Goal: Task Accomplishment & Management: Manage account settings

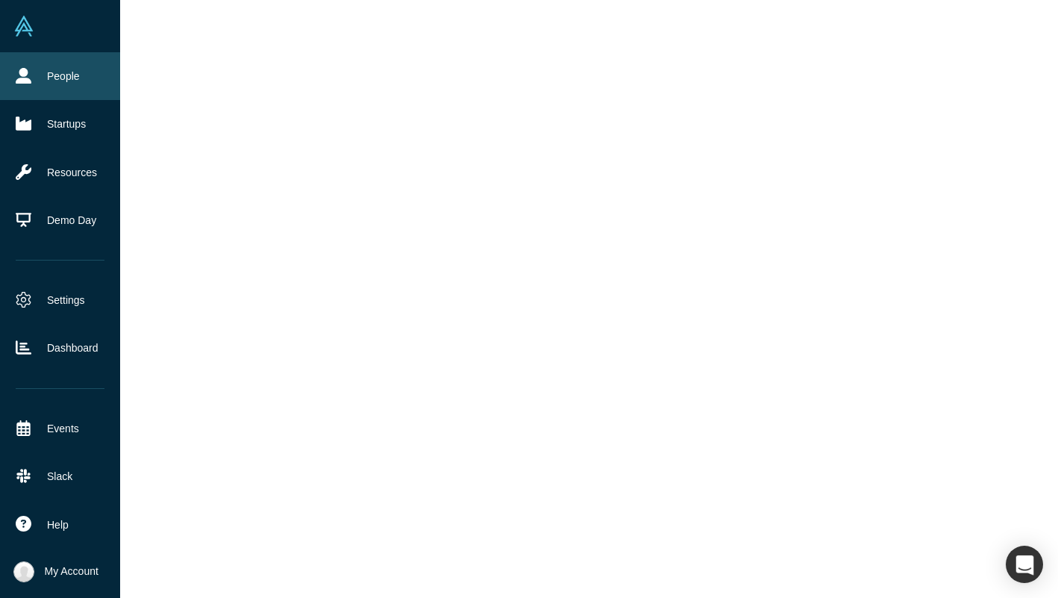
click at [32, 66] on link "People" at bounding box center [60, 76] width 120 height 48
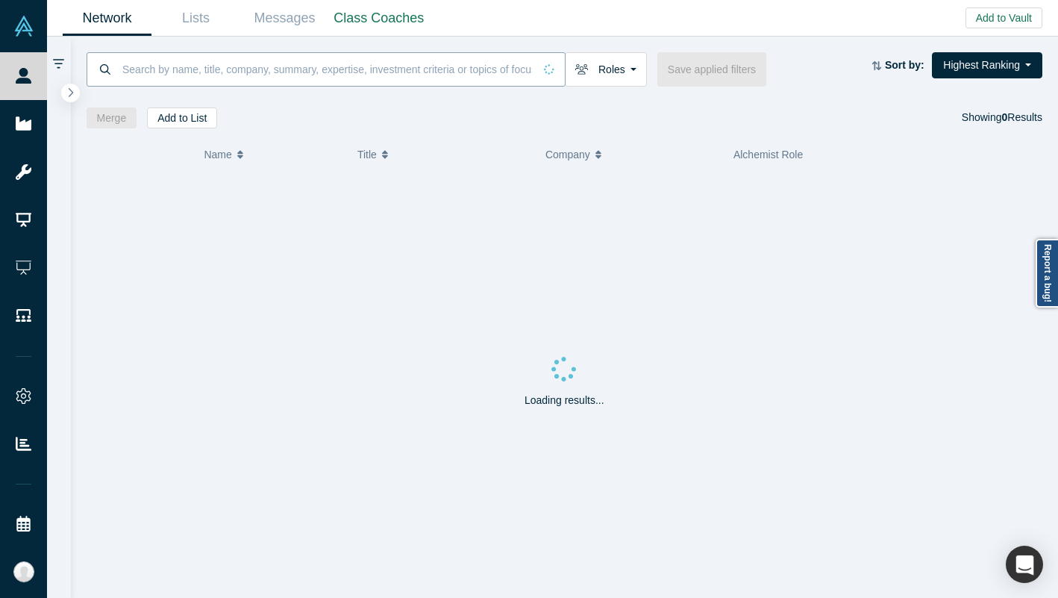
click at [225, 54] on input at bounding box center [327, 68] width 413 height 35
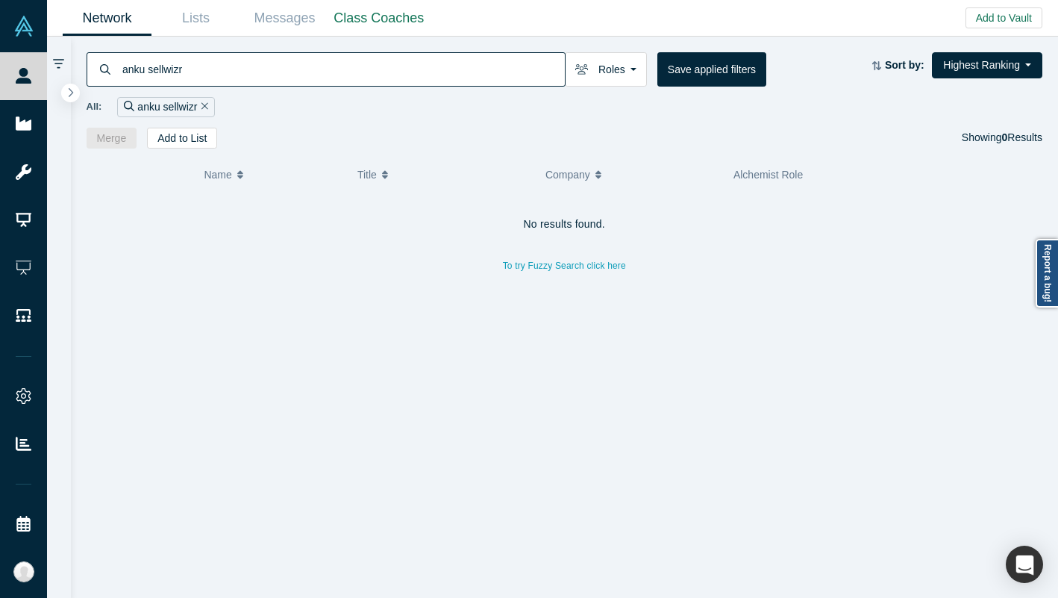
click at [160, 58] on input "anku sellwizr" at bounding box center [343, 68] width 444 height 35
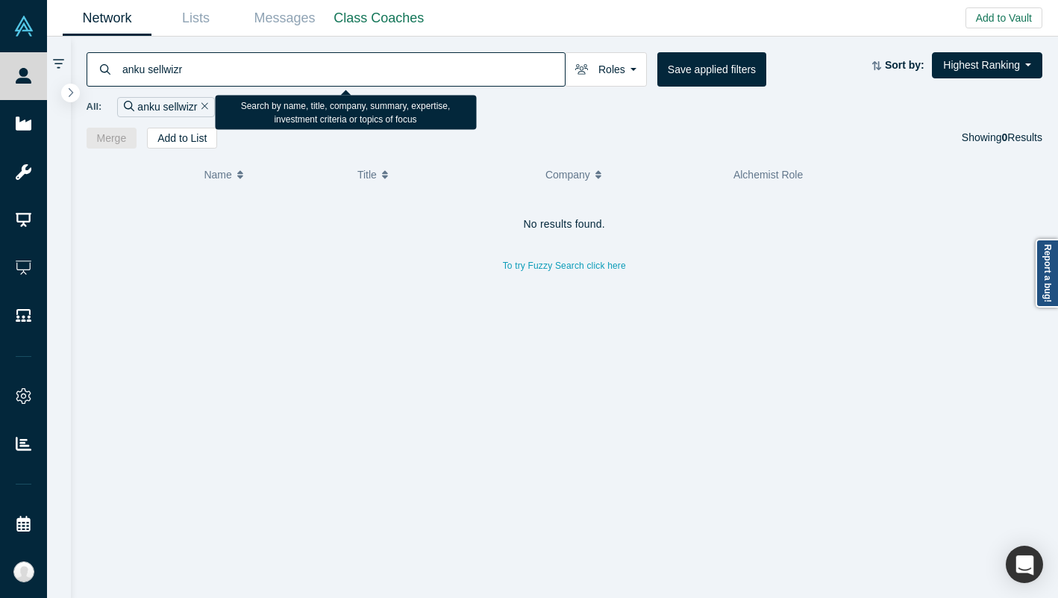
click at [160, 58] on input "anku sellwizr" at bounding box center [343, 68] width 444 height 35
click at [163, 70] on input "anku sellwizr" at bounding box center [343, 68] width 444 height 35
type input "anku"
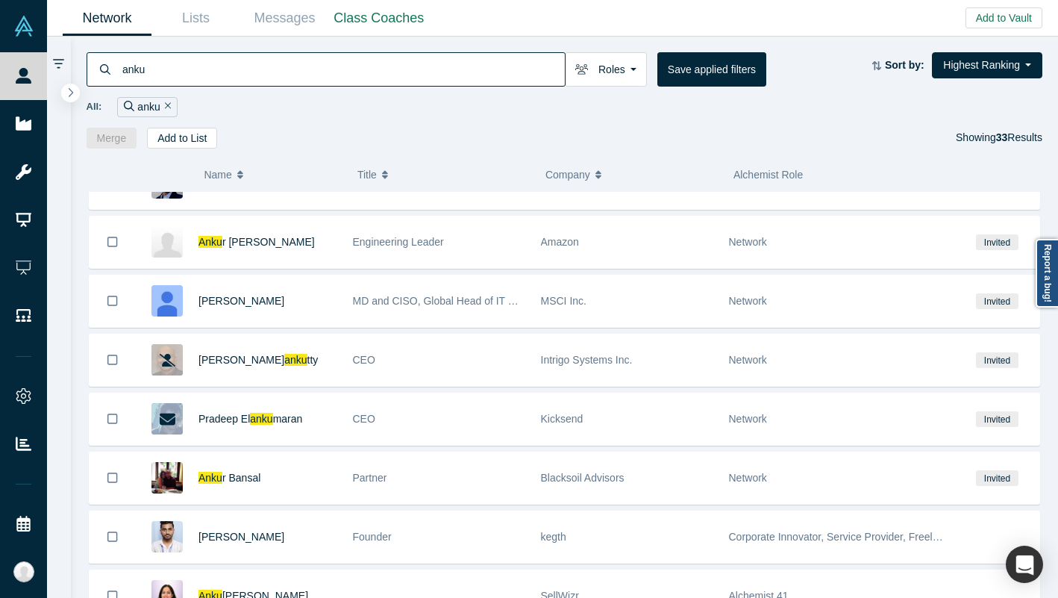
scroll to position [797, 0]
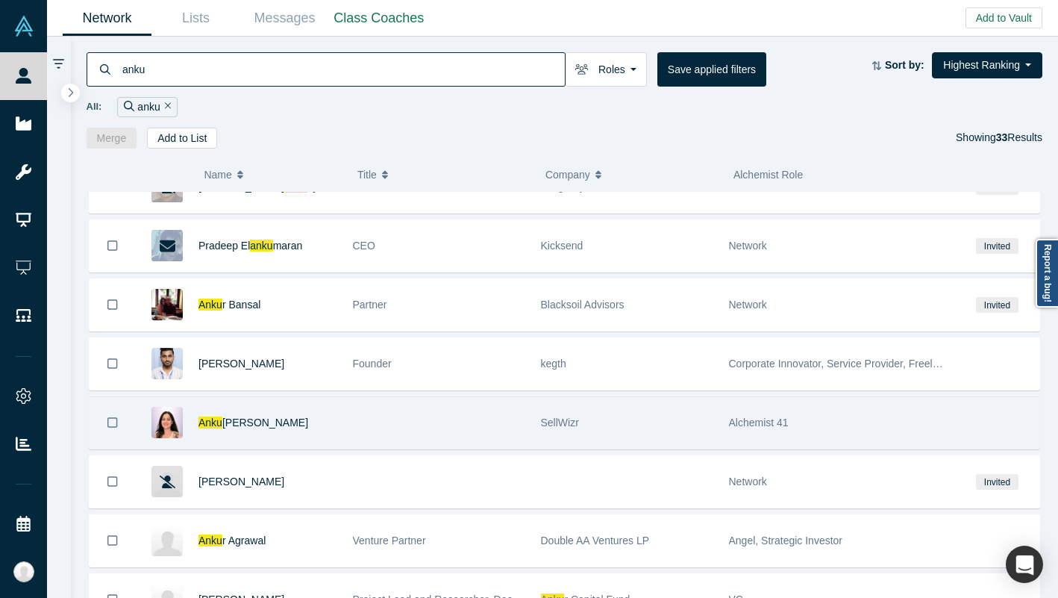
click at [334, 429] on div "[PERSON_NAME]" at bounding box center [267, 422] width 139 height 51
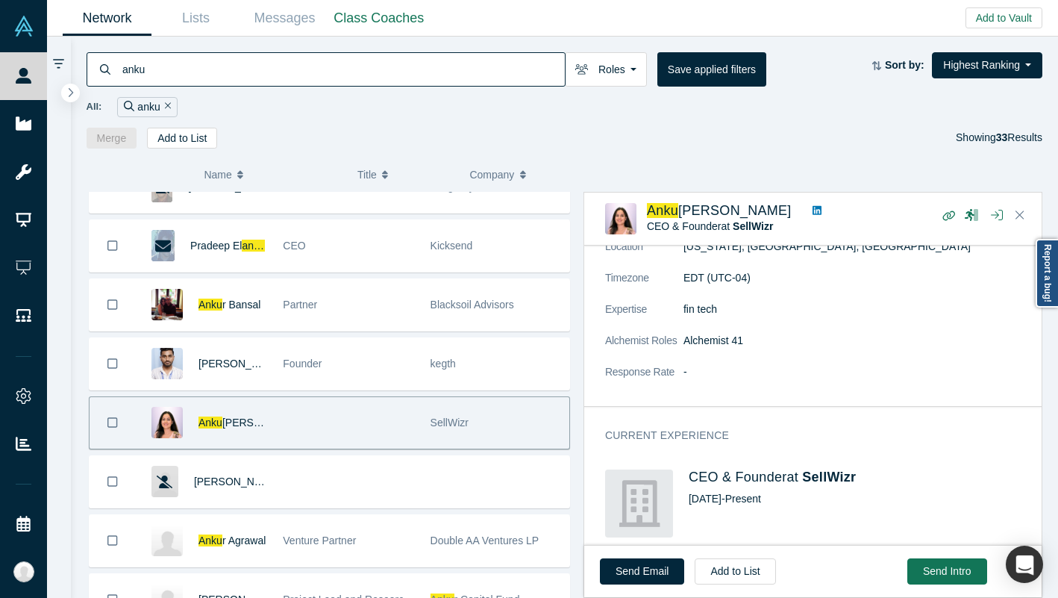
scroll to position [397, 0]
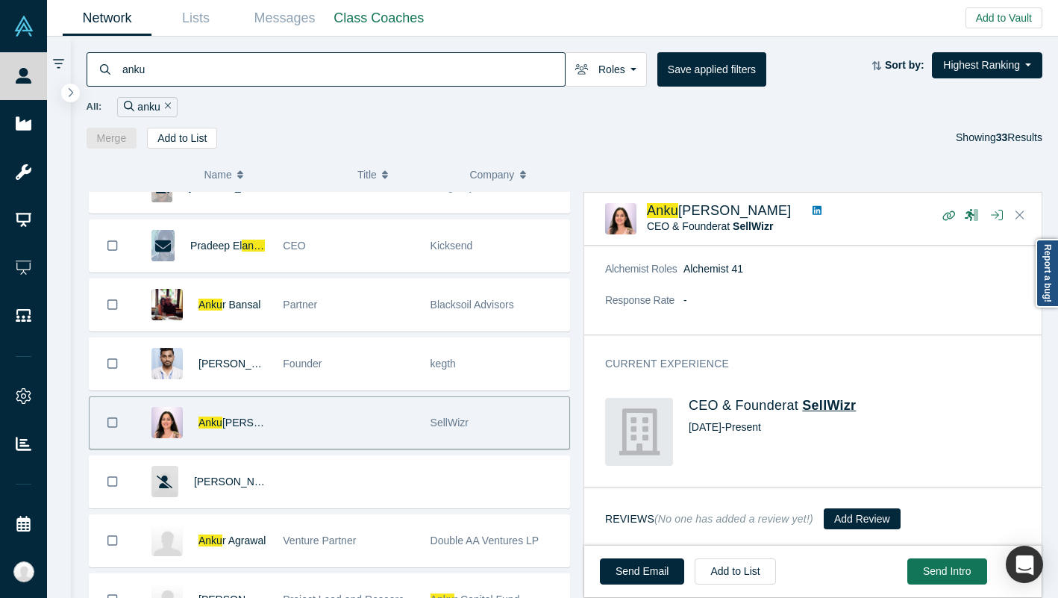
click at [830, 410] on span "SellWizr" at bounding box center [829, 405] width 54 height 15
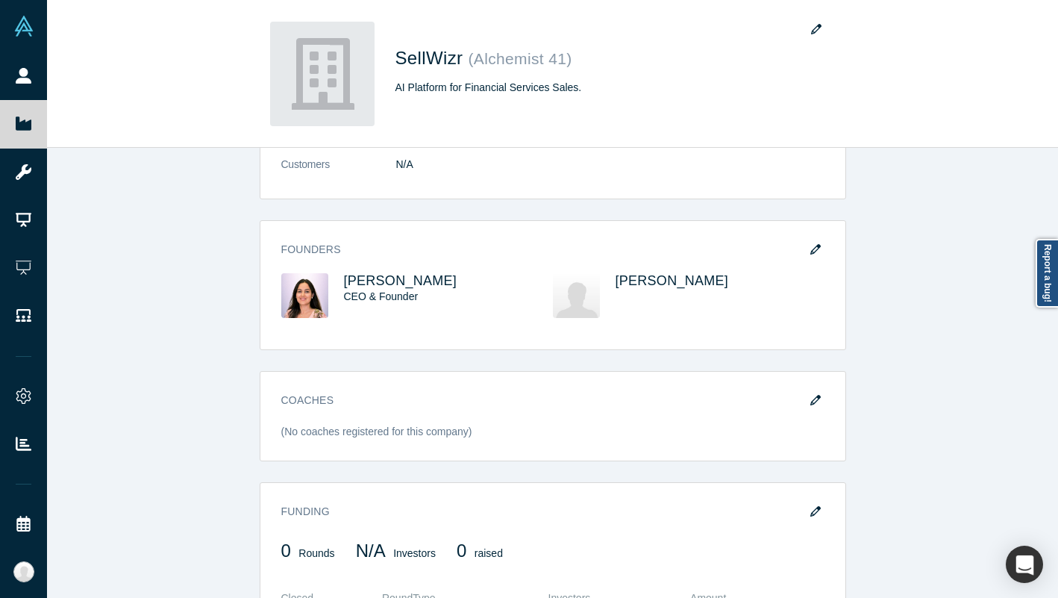
scroll to position [439, 0]
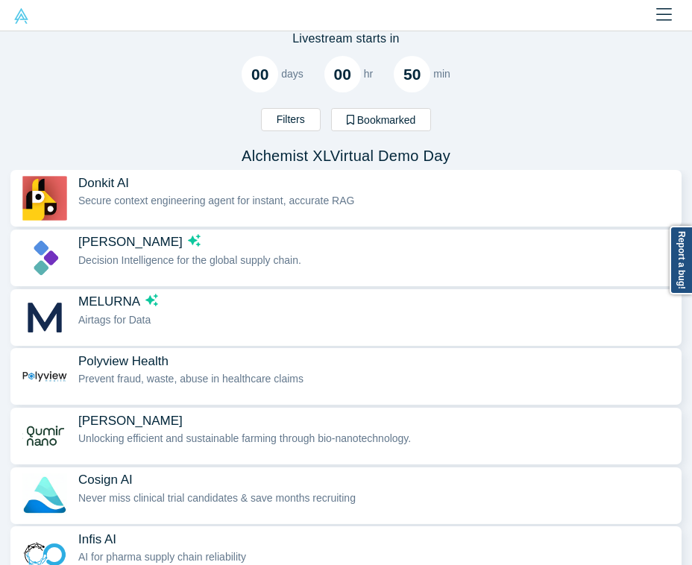
click at [20, 22] on img at bounding box center [21, 16] width 16 height 16
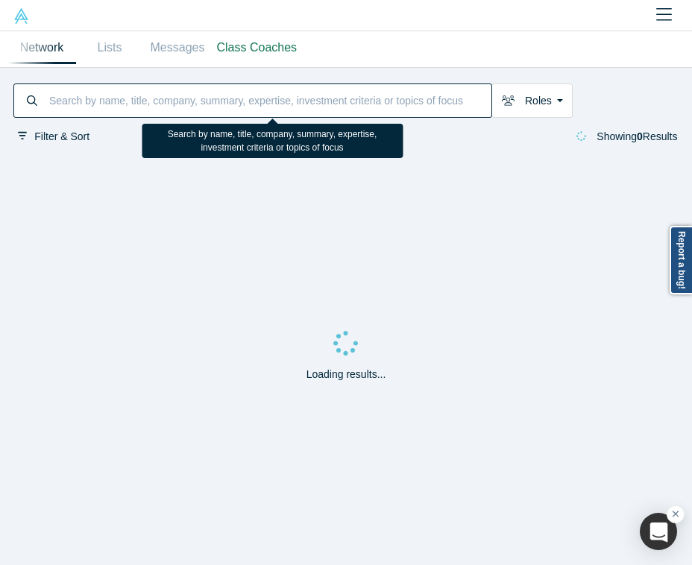
click at [107, 97] on input at bounding box center [270, 101] width 444 height 30
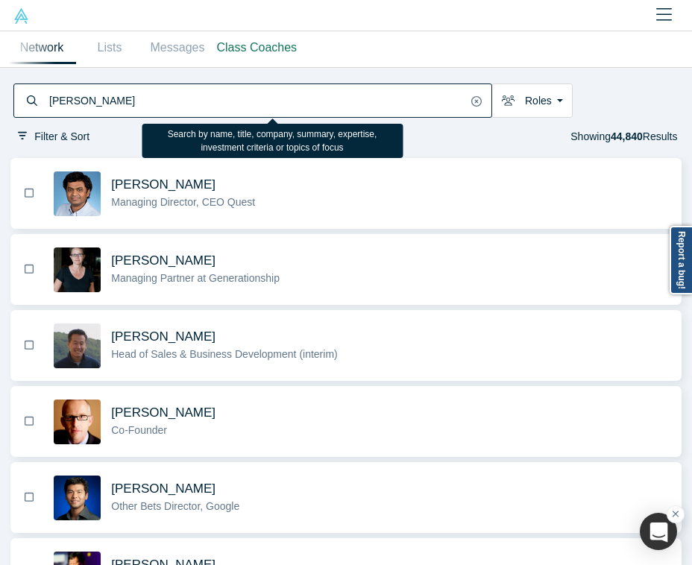
type input "[PERSON_NAME]"
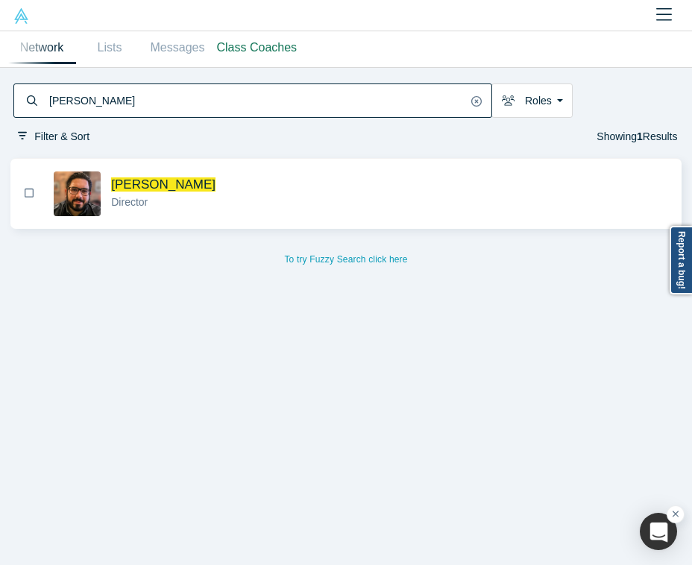
click at [172, 188] on span "[PERSON_NAME]" at bounding box center [163, 185] width 104 height 14
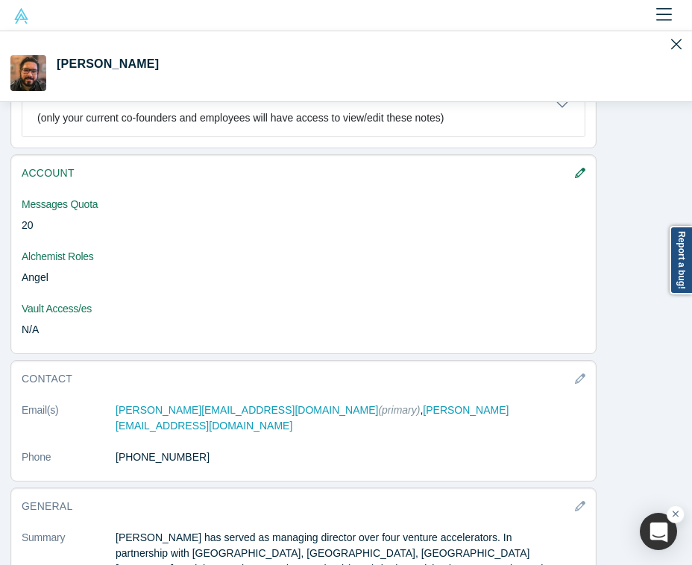
scroll to position [948, 0]
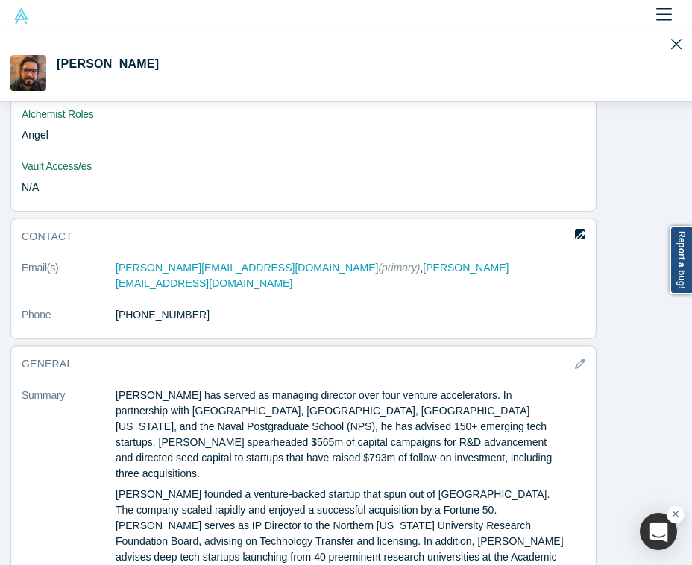
click at [554, 236] on icon "button" at bounding box center [580, 236] width 10 height 10
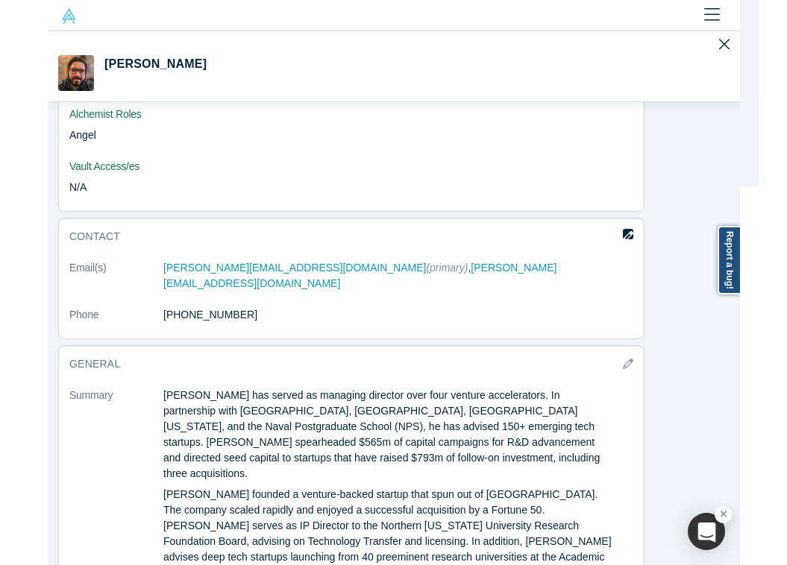
scroll to position [0, 0]
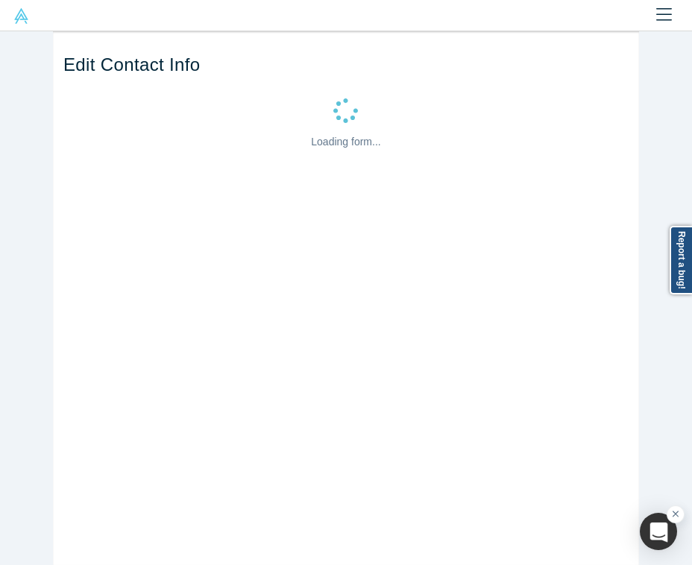
select select "US"
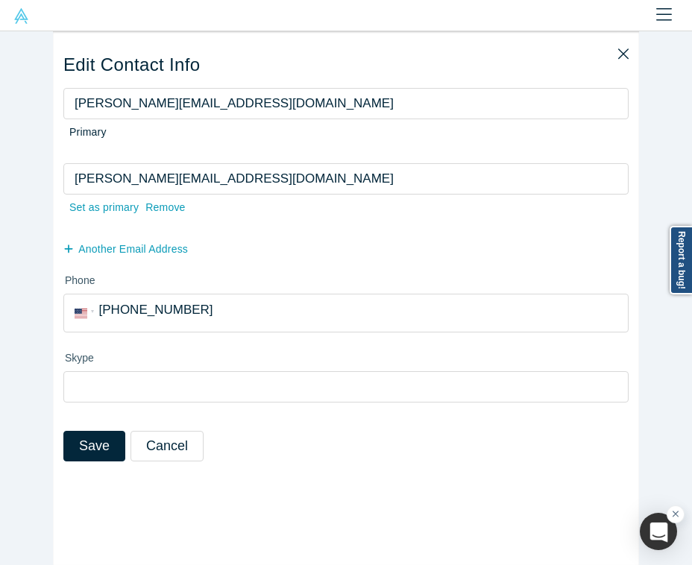
click at [204, 108] on input "travis@alchemistaccelerator.com" at bounding box center [345, 103] width 565 height 31
paste input "waveventures"
type input "travis@waveventures.com"
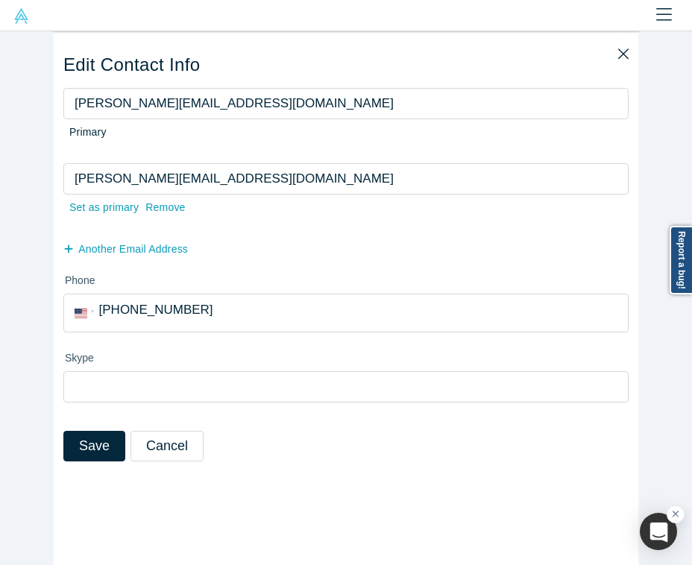
click at [305, 166] on input "travis@avx.io" at bounding box center [345, 178] width 565 height 31
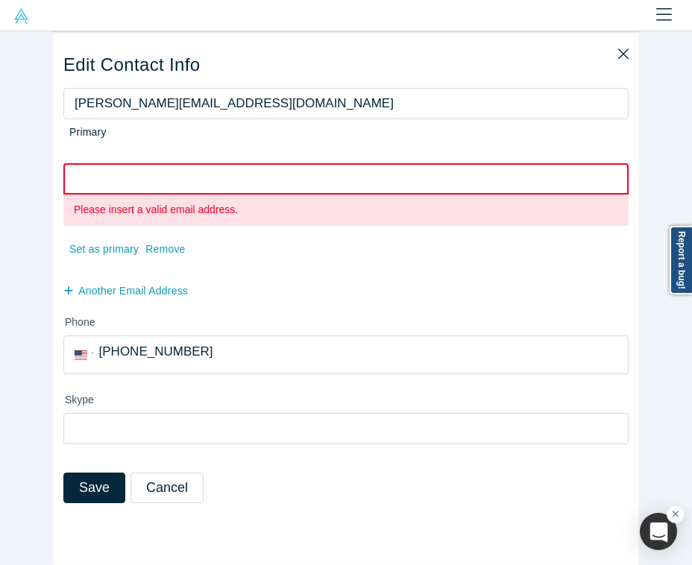
click at [278, 257] on div "travis@waveventures.com Primary Please insert a valid email address. Set as pri…" at bounding box center [345, 196] width 565 height 216
click at [219, 97] on input "travis@waveventures.com" at bounding box center [345, 103] width 565 height 31
click at [216, 231] on div "Please insert a valid email address." at bounding box center [345, 199] width 565 height 73
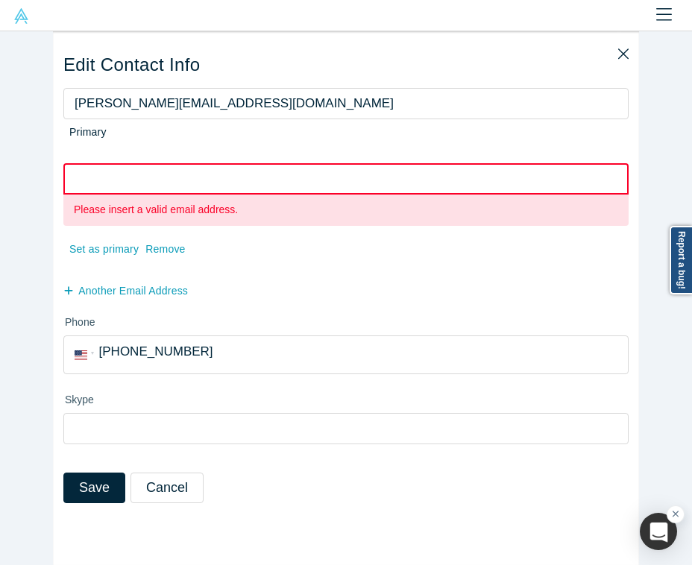
click at [144, 181] on input "email" at bounding box center [345, 178] width 565 height 31
paste input "travis@waveventures.com"
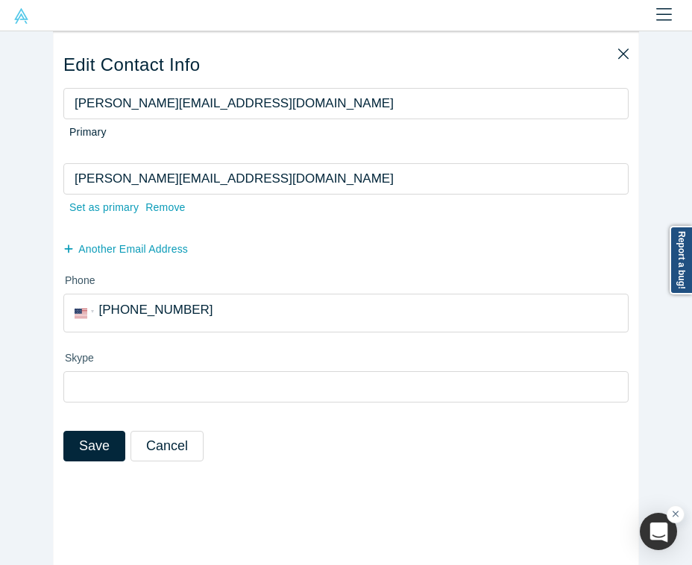
type input "travis@waveventures.com"
click at [134, 103] on input "travis@waveventures.com" at bounding box center [345, 103] width 565 height 31
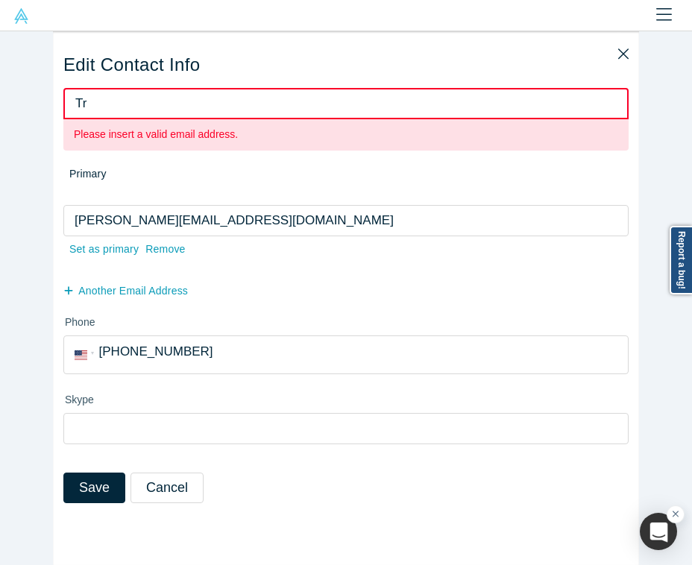
type input "T"
paste input "travis@waveventures.com"
type input "travis@waveventures.com"
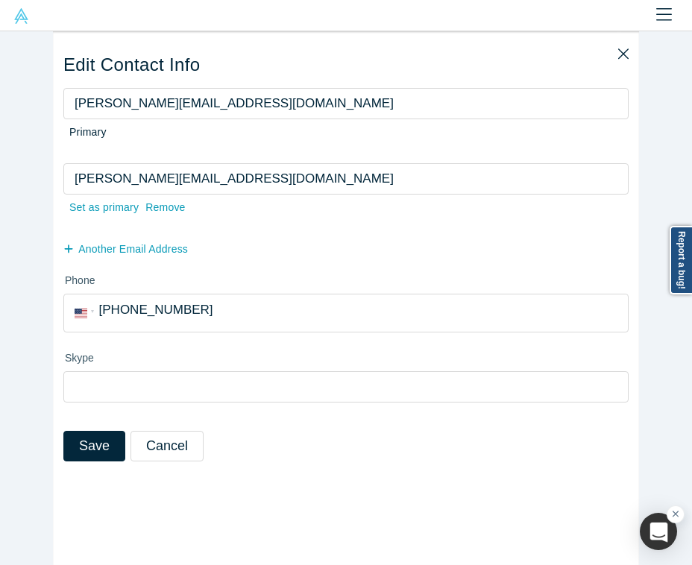
click at [161, 147] on fieldset "travis@waveventures.com Primary" at bounding box center [345, 125] width 565 height 75
click at [78, 257] on button "Save" at bounding box center [94, 446] width 62 height 31
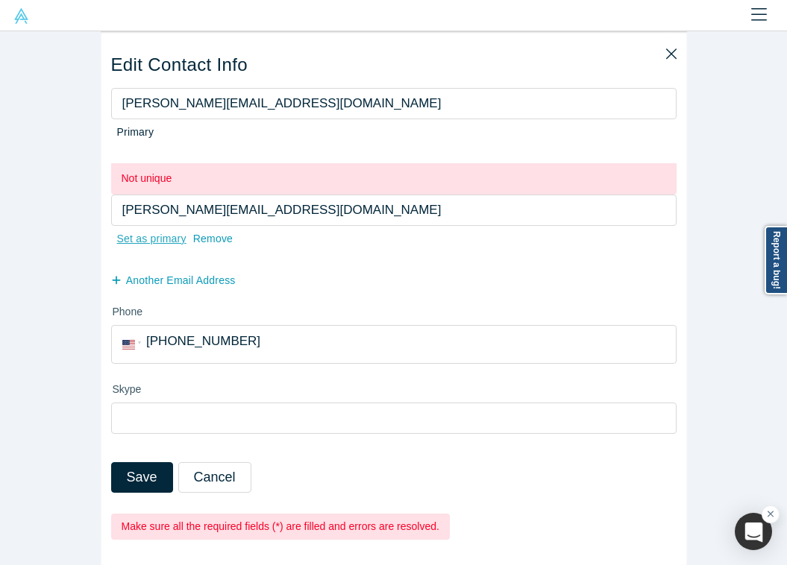
click at [178, 239] on div "Set as primary" at bounding box center [151, 239] width 71 height 26
click at [0, 0] on input "Set as primary" at bounding box center [0, 0] width 0 height 0
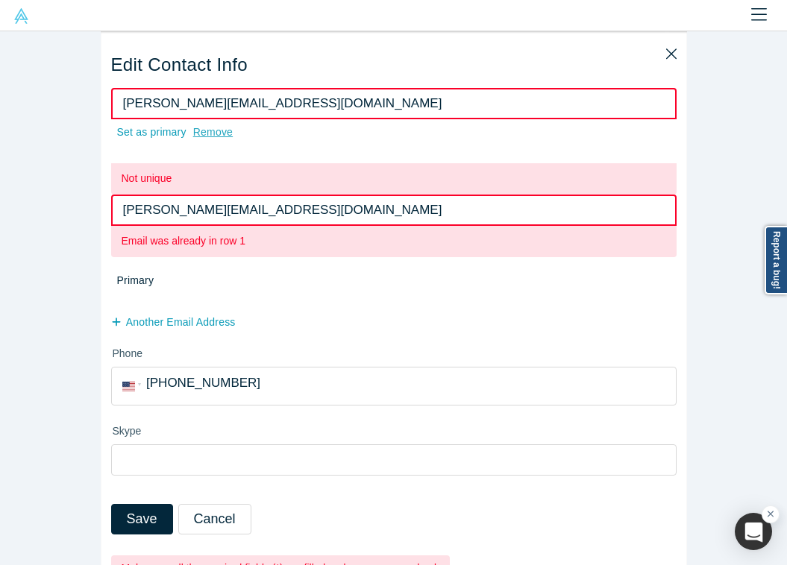
click at [222, 123] on div "Remove" at bounding box center [212, 132] width 41 height 26
click at [0, 0] on input "Remove" at bounding box center [0, 0] width 0 height 0
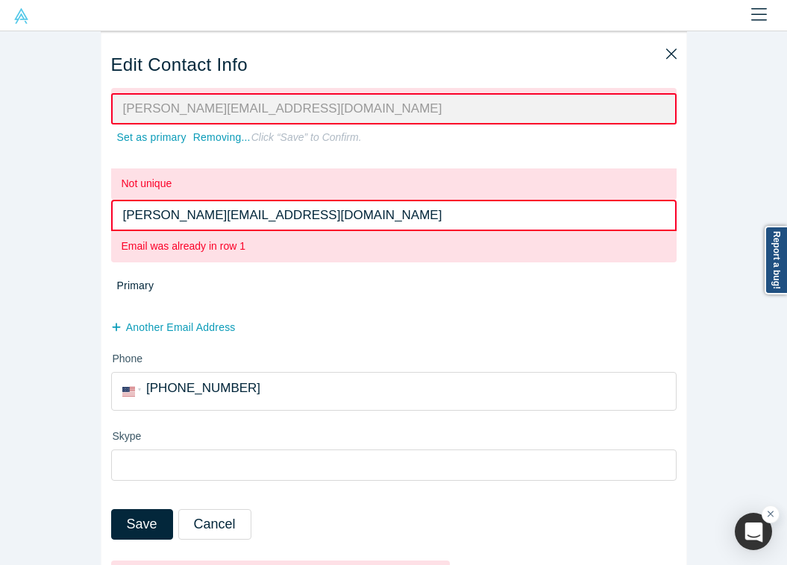
scroll to position [31, 0]
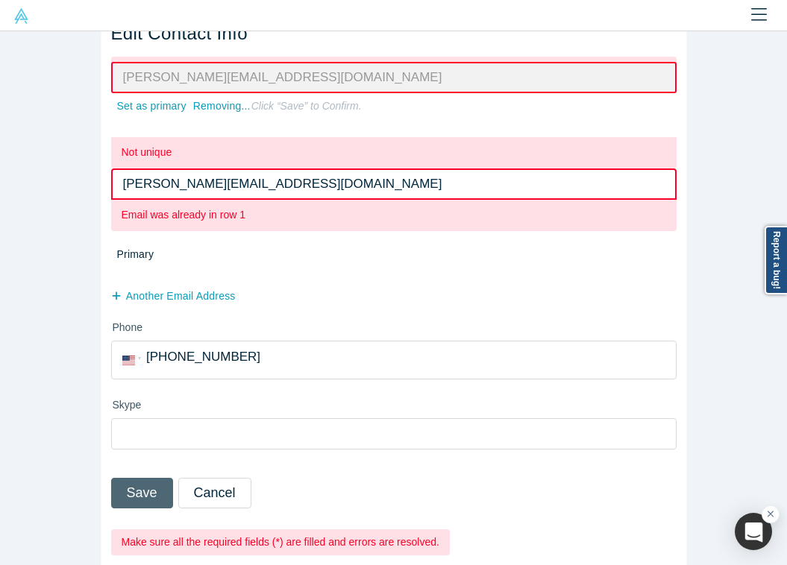
click at [153, 257] on button "Save" at bounding box center [142, 493] width 62 height 31
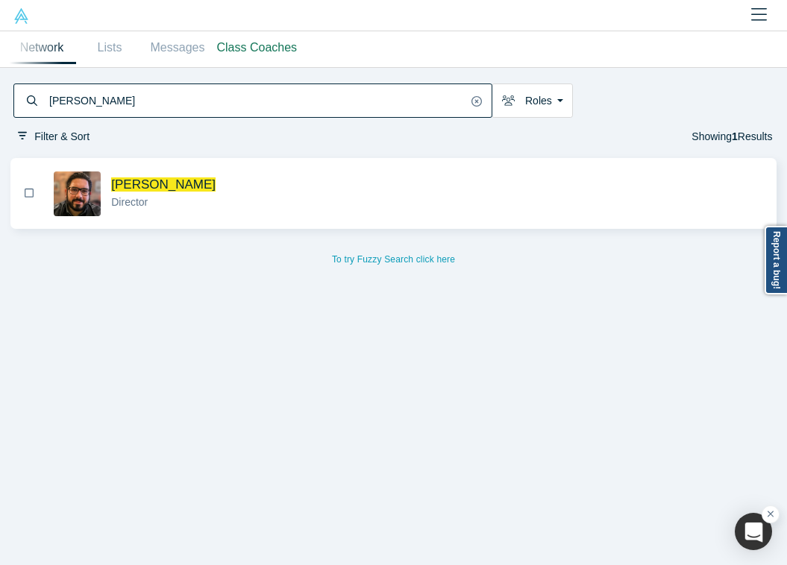
click at [254, 98] on input "travis linderman" at bounding box center [257, 101] width 419 height 30
click at [327, 200] on div "Director" at bounding box center [437, 203] width 653 height 16
select select "US"
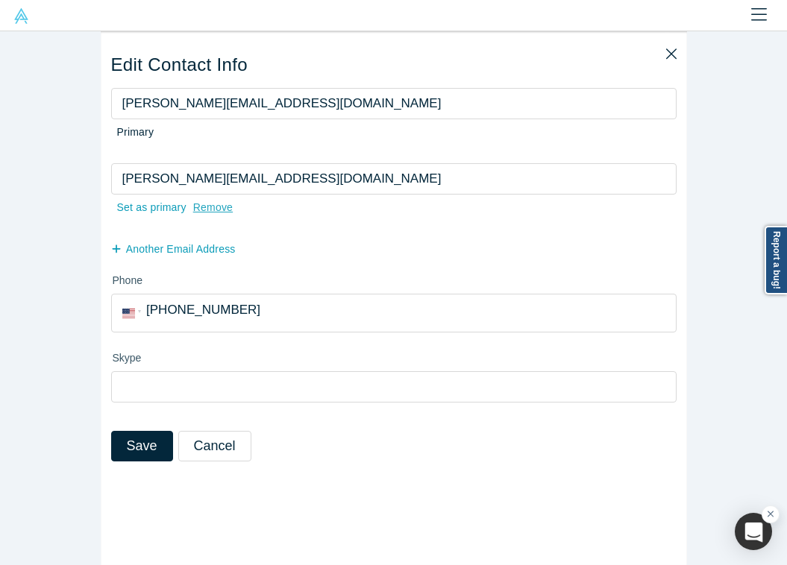
click at [204, 204] on div "Remove" at bounding box center [212, 208] width 41 height 26
click at [0, 0] on input "Remove" at bounding box center [0, 0] width 0 height 0
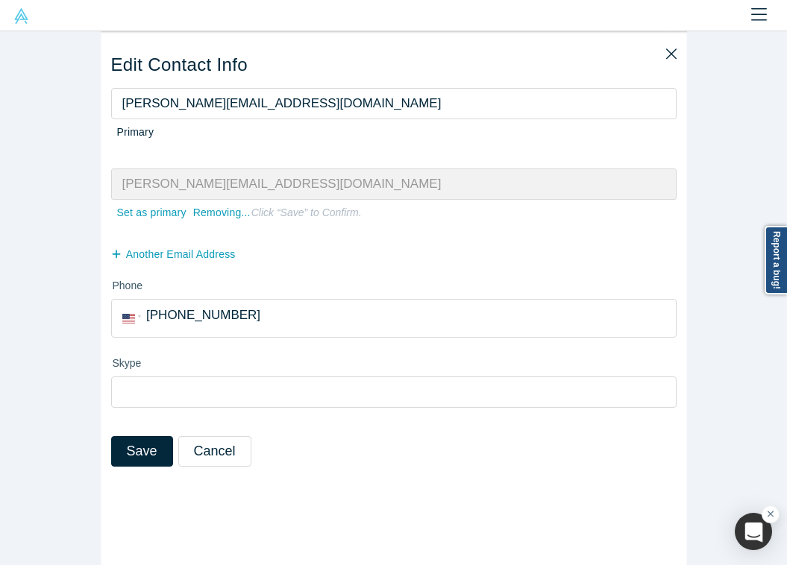
click at [143, 257] on div "Save Cancel" at bounding box center [393, 461] width 565 height 51
click at [149, 257] on button "Save" at bounding box center [142, 451] width 62 height 31
click at [229, 257] on button "Cancel" at bounding box center [235, 451] width 73 height 31
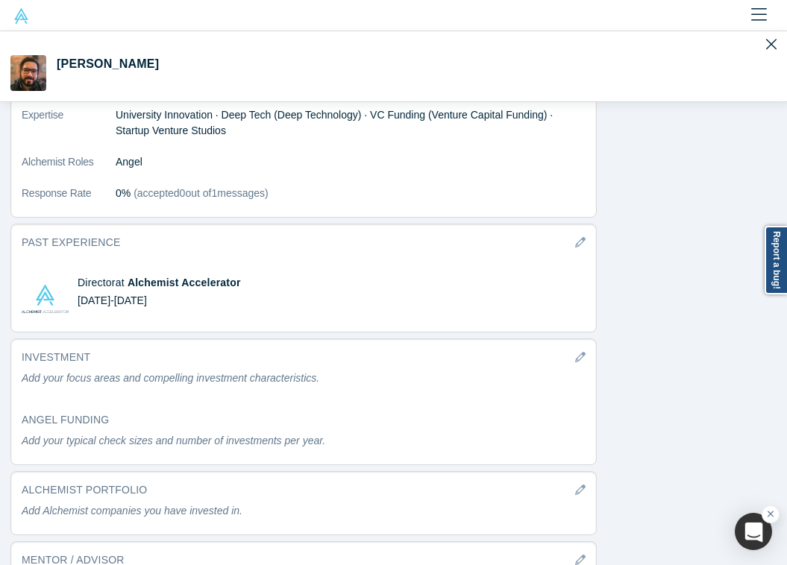
scroll to position [1478, 0]
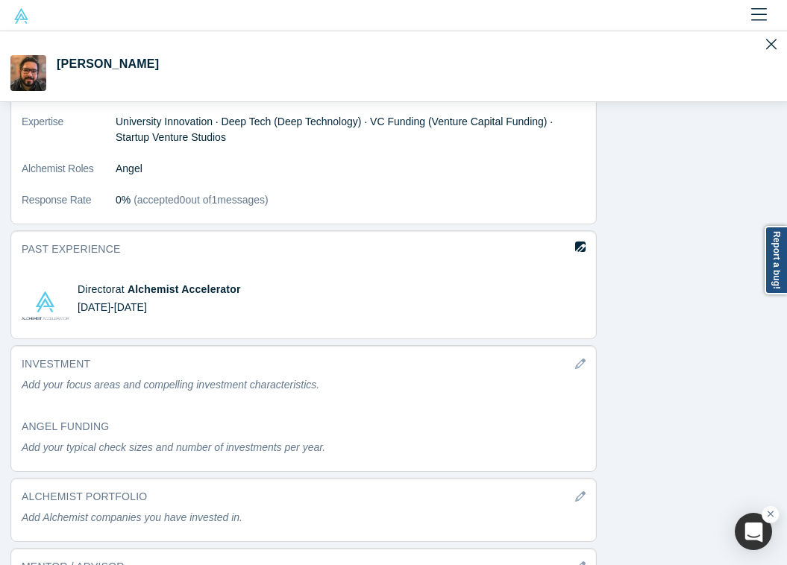
click at [554, 244] on icon "button" at bounding box center [580, 249] width 10 height 10
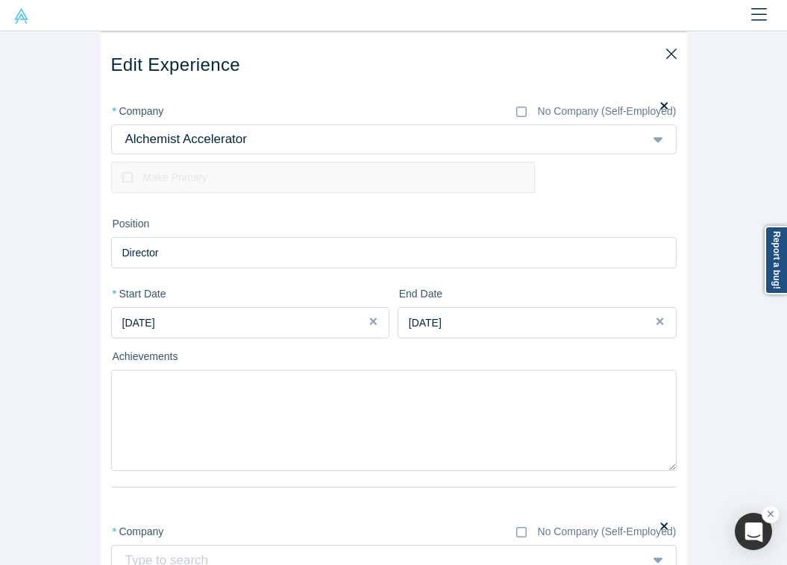
click at [298, 159] on div "Make Primary" at bounding box center [393, 176] width 565 height 45
click at [286, 145] on div at bounding box center [358, 139] width 469 height 22
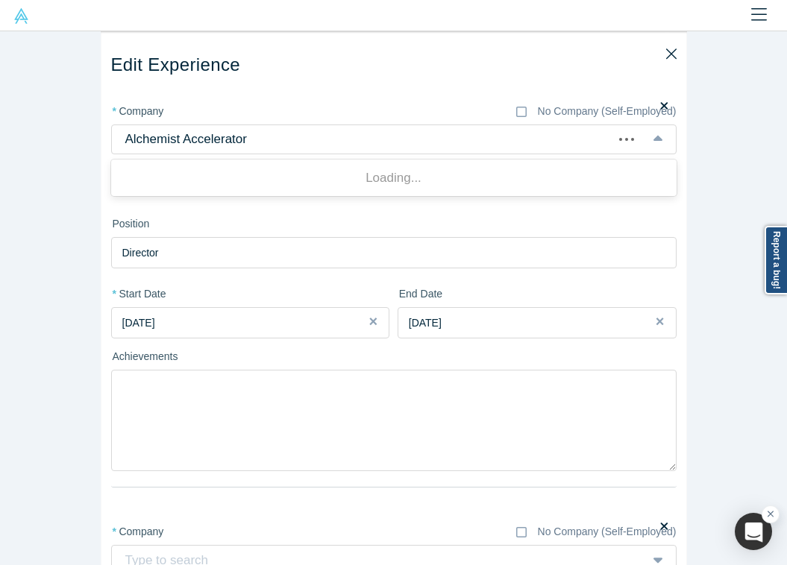
click at [256, 133] on div at bounding box center [358, 139] width 469 height 22
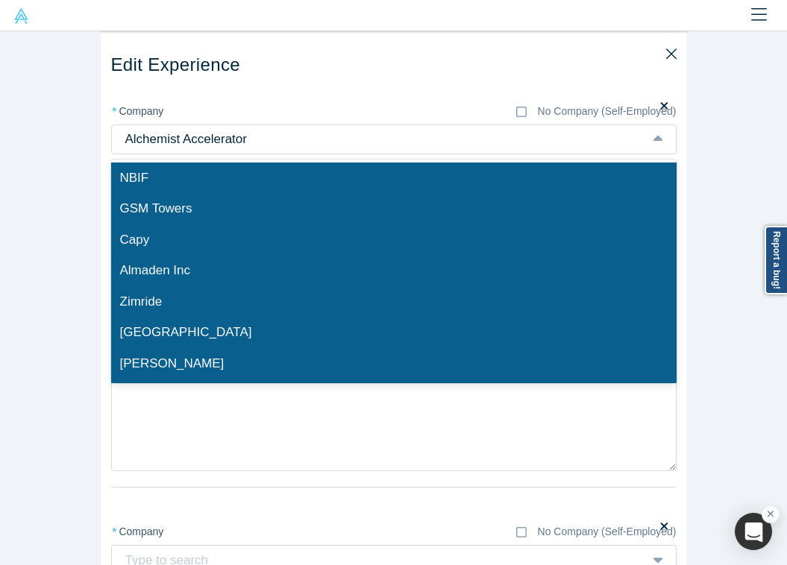
click at [256, 133] on div at bounding box center [375, 139] width 503 height 22
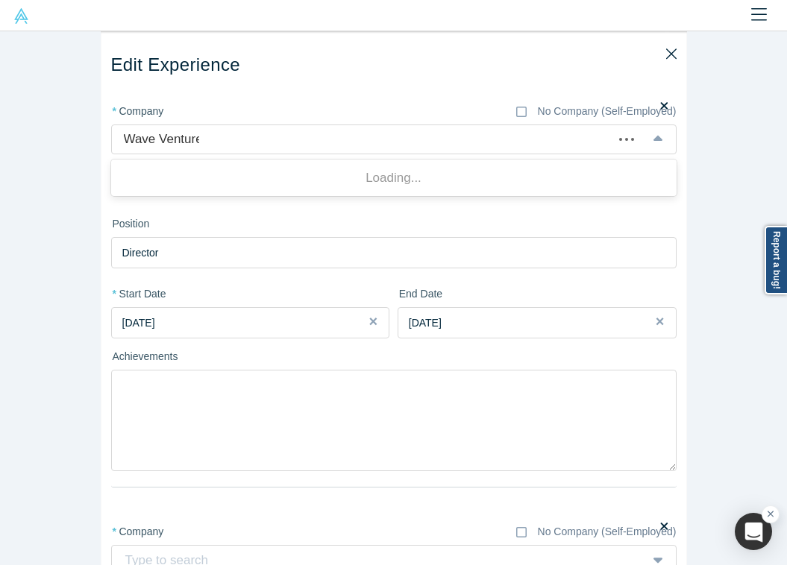
type input "Wave Ventures"
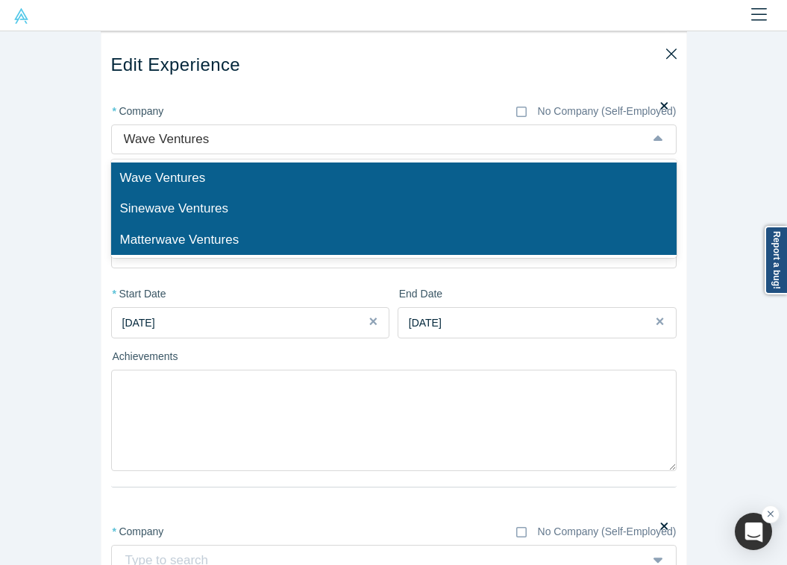
click at [234, 172] on div "Wave Ventures" at bounding box center [393, 178] width 565 height 31
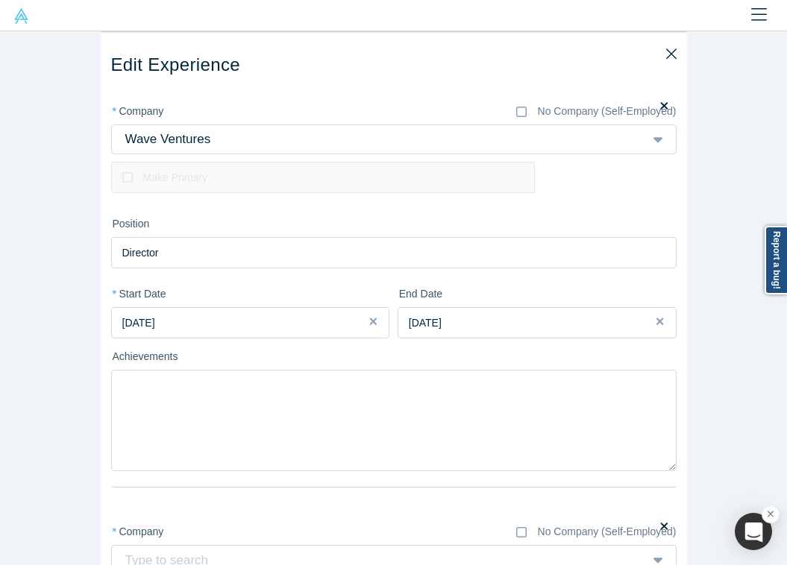
click at [439, 257] on button "May 2024" at bounding box center [537, 322] width 279 height 31
click at [554, 257] on div "Previous Year Next Year 2024 Jan Feb Mar Apr May Jun Jul Aug Sep Oct Nov Dec" at bounding box center [593, 408] width 167 height 127
click at [503, 257] on div "May 2024" at bounding box center [537, 324] width 257 height 16
click at [554, 257] on button "Close" at bounding box center [665, 322] width 22 height 31
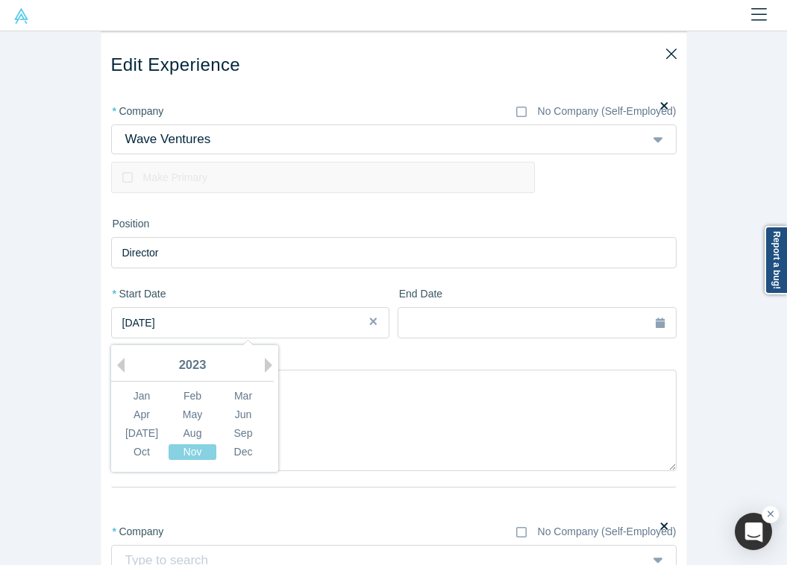
click at [155, 257] on span "November 2023" at bounding box center [138, 323] width 33 height 12
click at [139, 257] on div "2023" at bounding box center [192, 366] width 163 height 31
click at [126, 257] on div "2023" at bounding box center [192, 366] width 163 height 31
click at [267, 257] on button "Next Year" at bounding box center [272, 365] width 15 height 15
click at [242, 257] on div "Sep" at bounding box center [243, 434] width 48 height 16
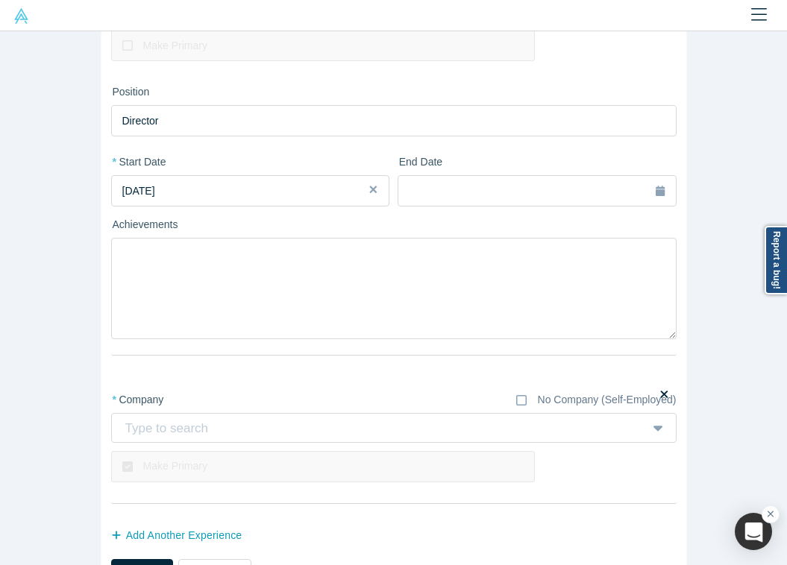
scroll to position [178, 0]
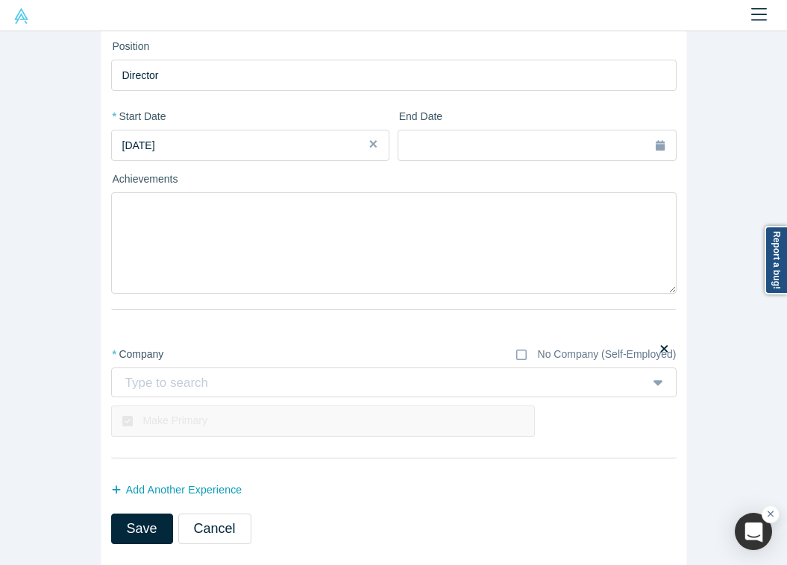
click at [224, 257] on div "Type to search" at bounding box center [379, 383] width 515 height 28
type input "E"
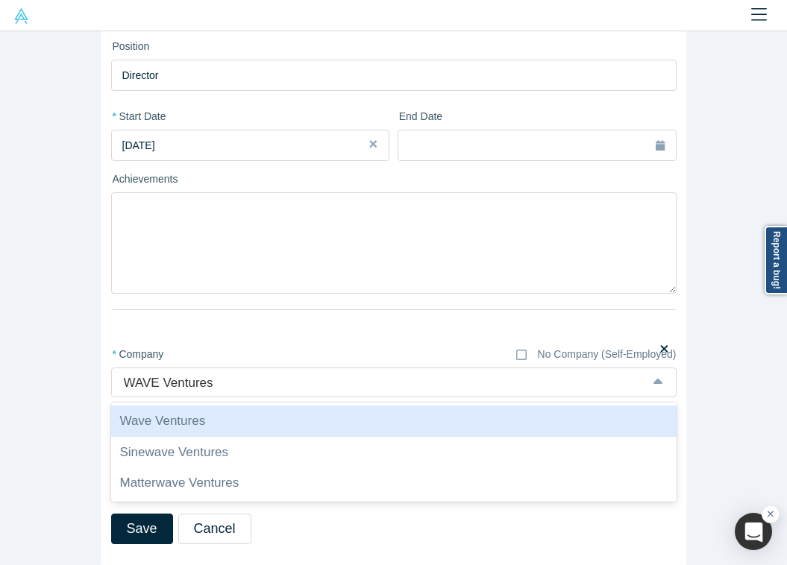
type input "WAVE Ventures"
click at [467, 257] on form "* Company No Company (Self-Employed) Wave Ventures To pick up a draggable item,…" at bounding box center [393, 237] width 565 height 655
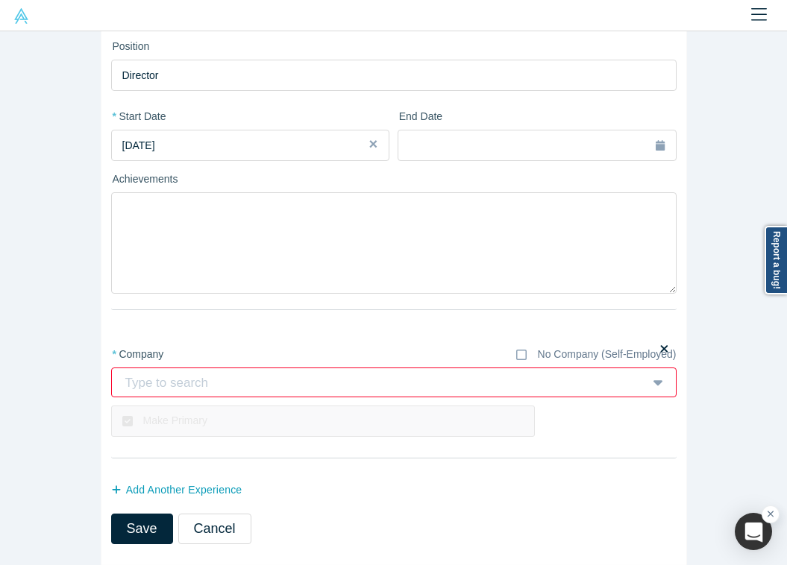
click at [301, 257] on label "Make Primary" at bounding box center [323, 421] width 424 height 31
click at [288, 257] on div "Type to search" at bounding box center [393, 383] width 565 height 30
type input "WAVE Ventures"
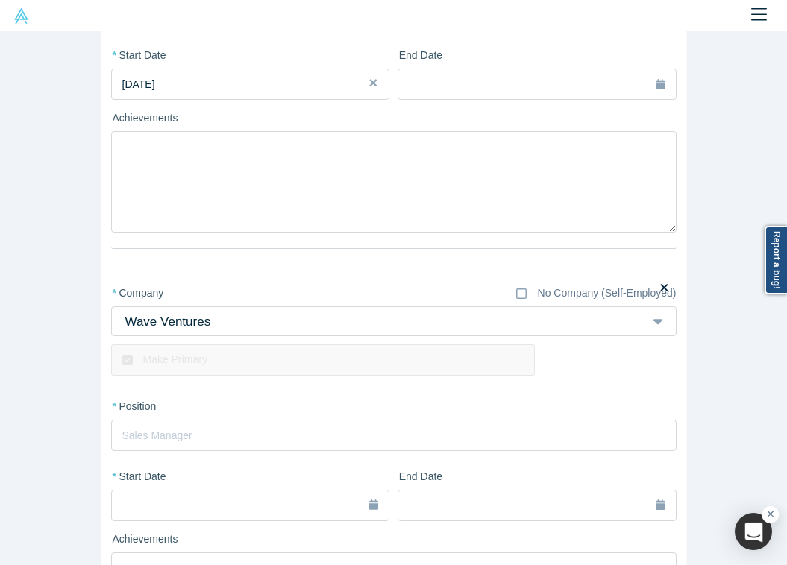
scroll to position [276, 0]
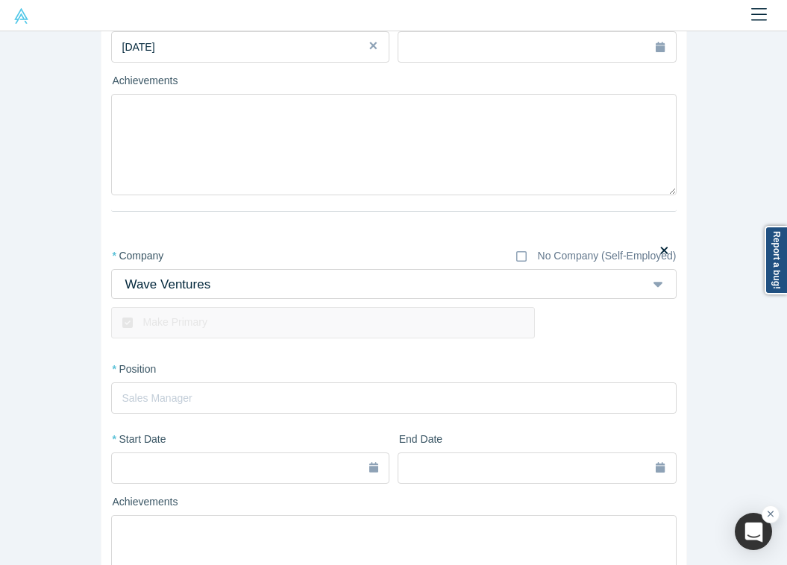
click at [145, 257] on div "option Wave Ventures, selected. Wave Ventures" at bounding box center [393, 284] width 565 height 30
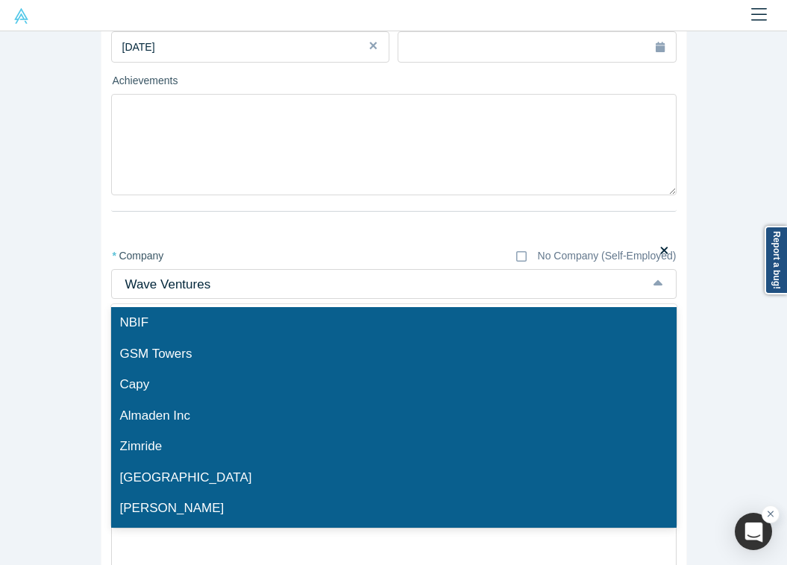
click at [145, 257] on div "NBIF" at bounding box center [393, 322] width 565 height 31
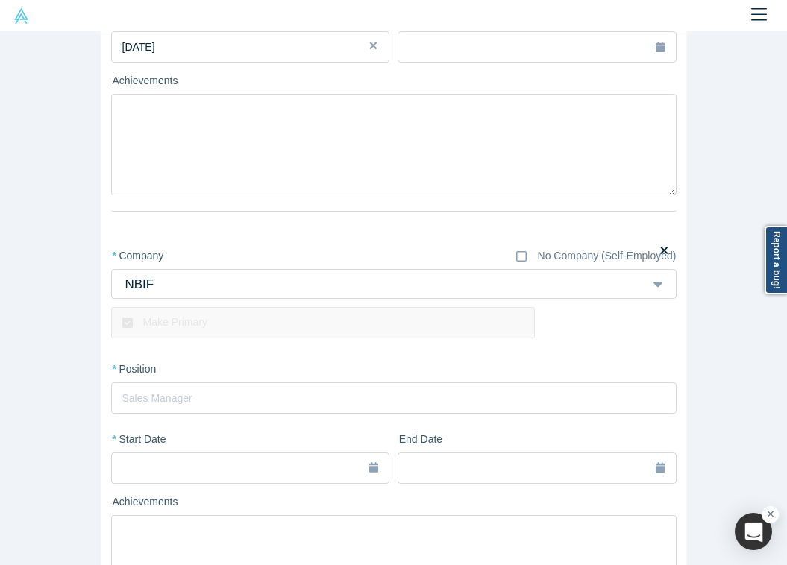
click at [142, 257] on div at bounding box center [375, 285] width 503 height 22
type input "WAVE Ventures (USA)"
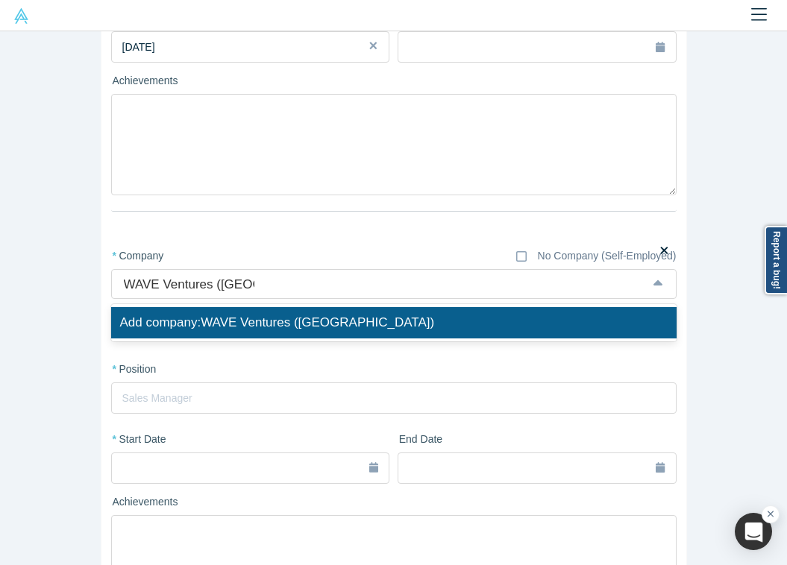
click at [220, 257] on span "Add company: WAVE Ventures (USA)" at bounding box center [277, 323] width 315 height 14
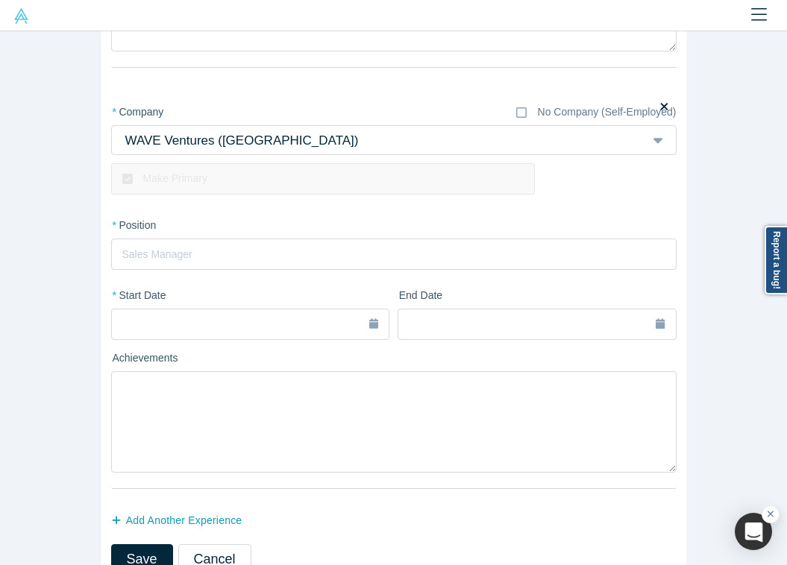
scroll to position [426, 0]
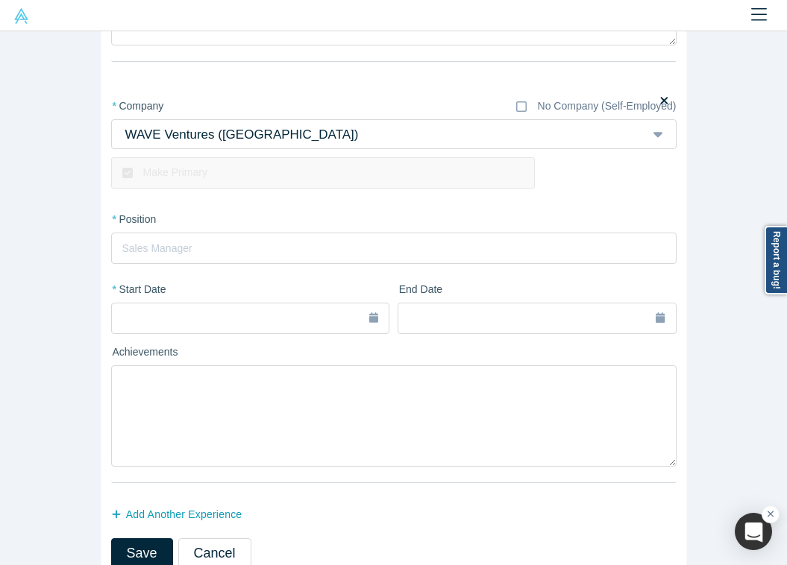
click at [201, 249] on input "text" at bounding box center [393, 248] width 565 height 31
click at [135, 257] on input "Managing Director" at bounding box center [393, 248] width 565 height 31
click at [137, 247] on input "Managing Director" at bounding box center [393, 248] width 565 height 31
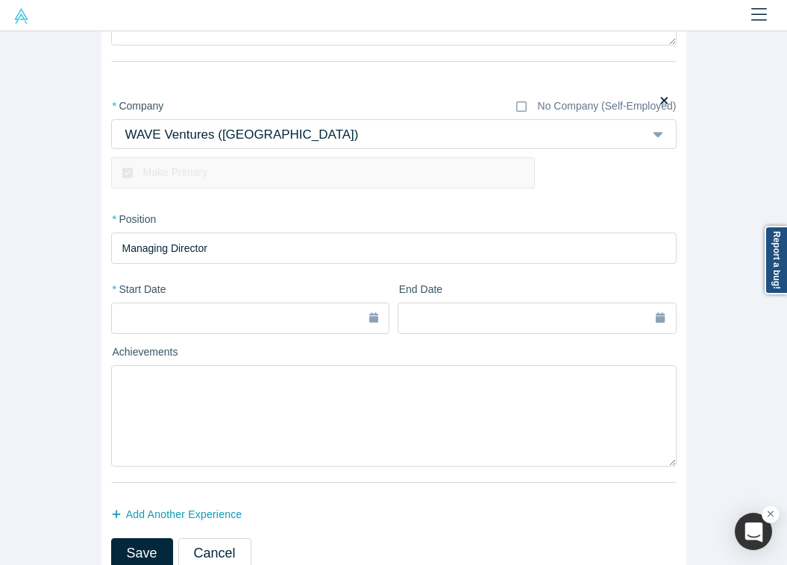
click at [137, 247] on input "Managing Director" at bounding box center [393, 248] width 565 height 31
type input "Partner"
click at [157, 257] on div "button" at bounding box center [145, 318] width 47 height 16
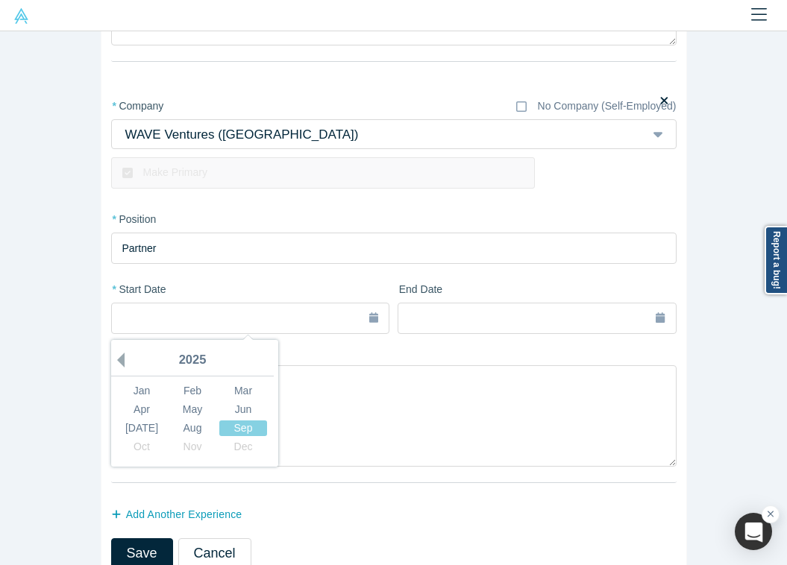
click at [123, 257] on button "Previous Year" at bounding box center [117, 360] width 15 height 15
click at [239, 257] on div "Sep" at bounding box center [243, 429] width 48 height 16
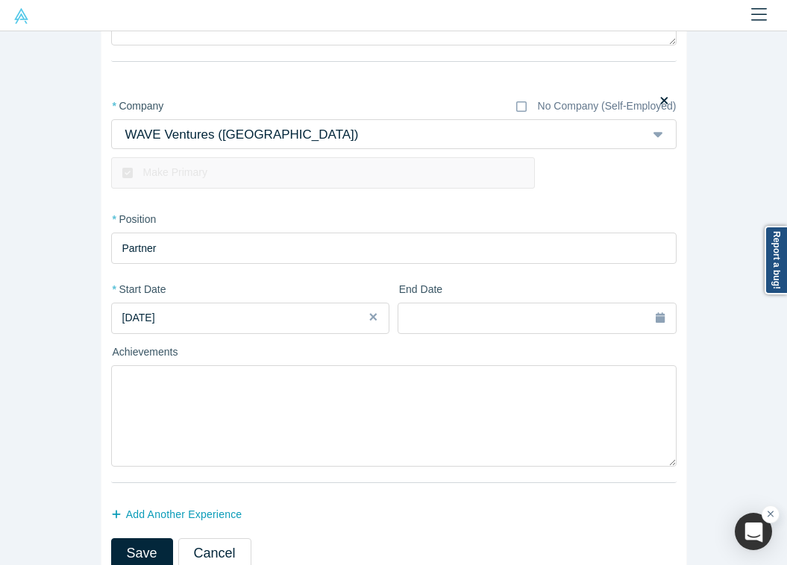
scroll to position [451, 0]
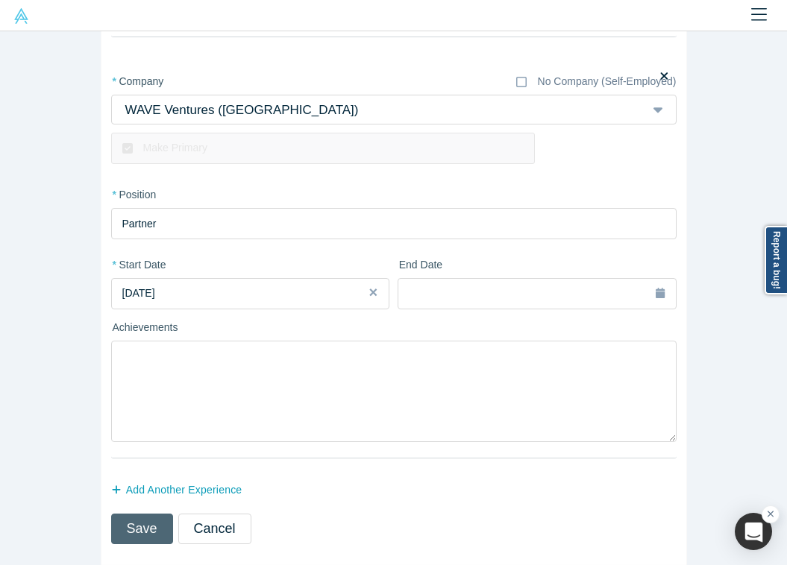
click at [148, 257] on button "Save" at bounding box center [142, 529] width 62 height 31
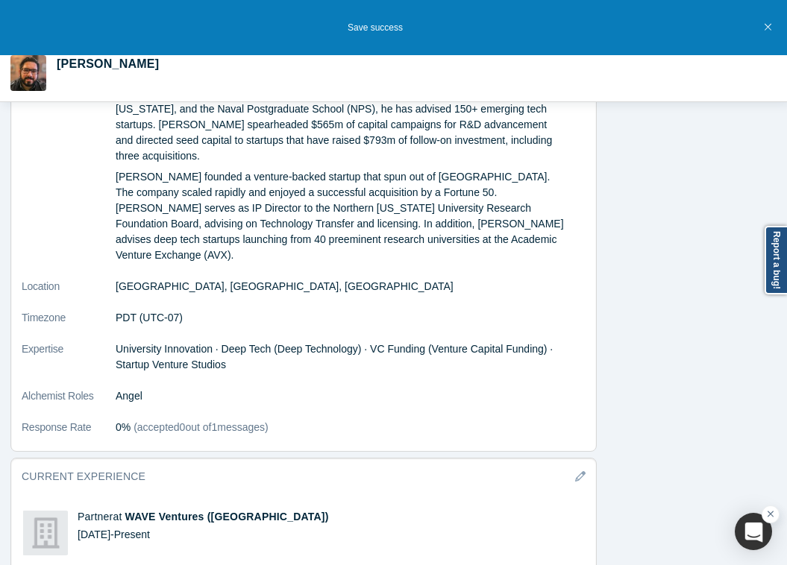
scroll to position [1307, 0]
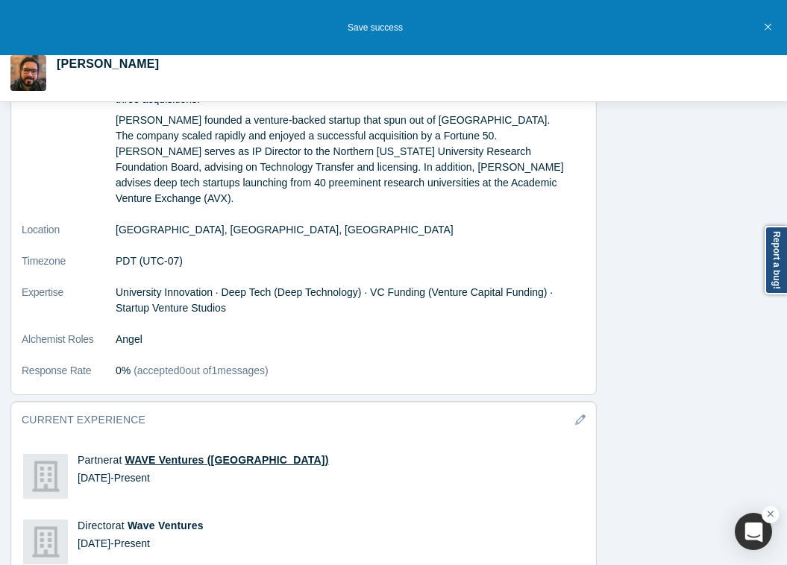
click at [186, 257] on span "WAVE Ventures (USA)" at bounding box center [227, 460] width 204 height 12
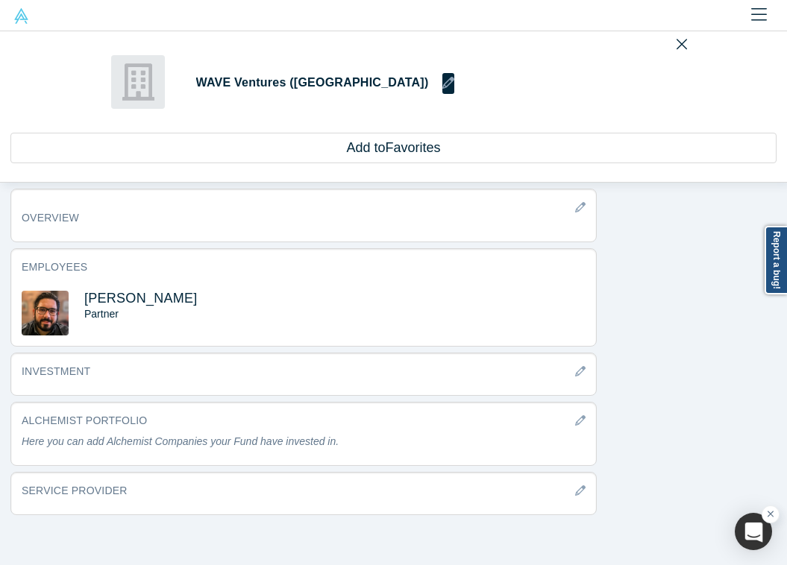
click at [334, 87] on h1 "WAVE Ventures (USA)" at bounding box center [405, 83] width 418 height 21
click at [442, 79] on icon "button" at bounding box center [448, 83] width 12 height 12
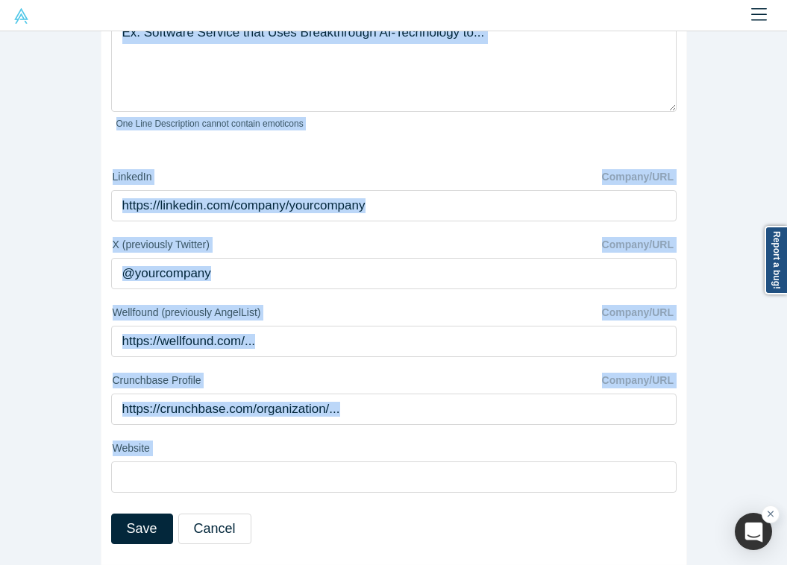
scroll to position [121, 0]
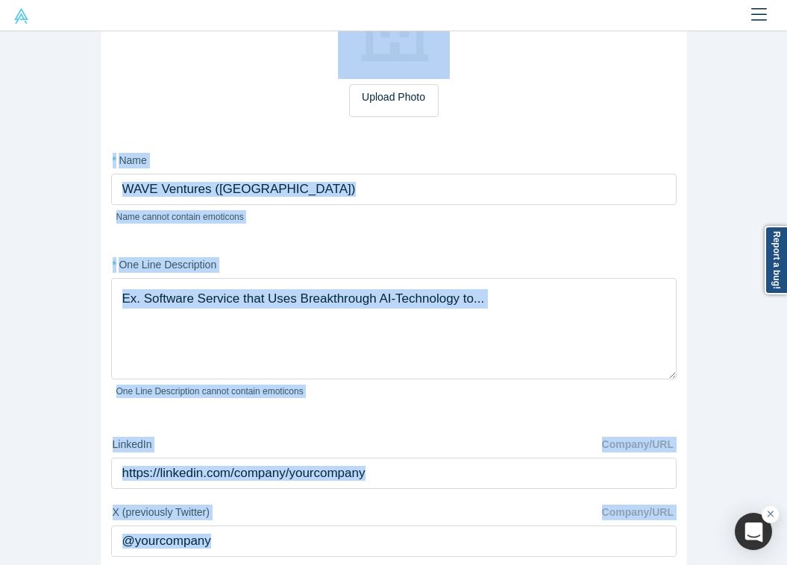
click at [215, 257] on textarea at bounding box center [393, 328] width 565 height 101
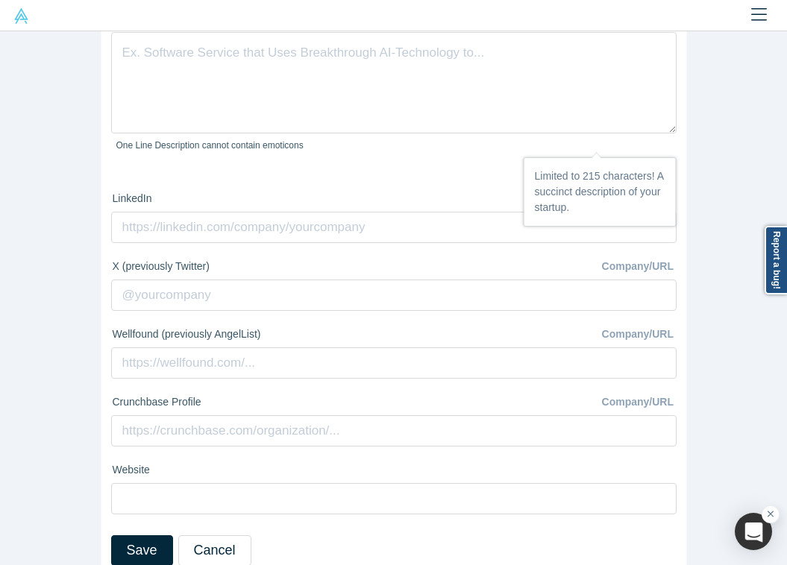
scroll to position [389, 0]
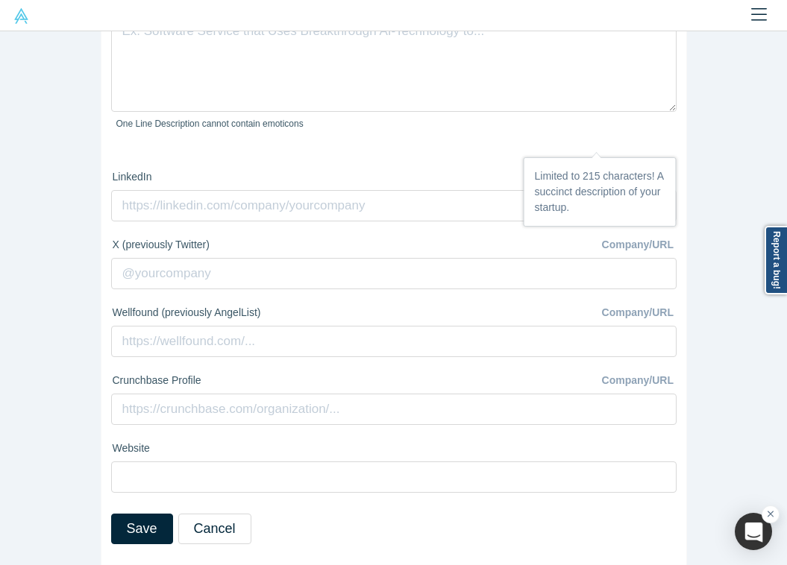
paste textarea "WAVE Ventures partners with universities, visionary researchers and executive t…"
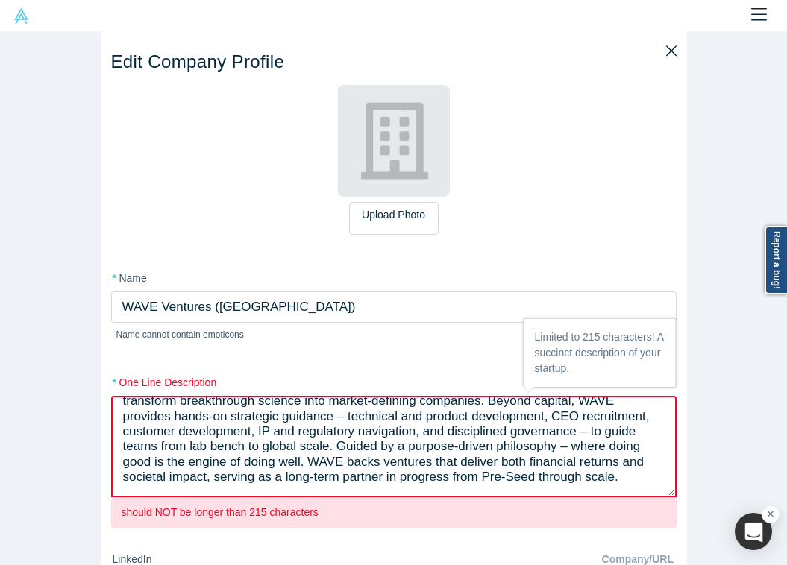
scroll to position [0, 0]
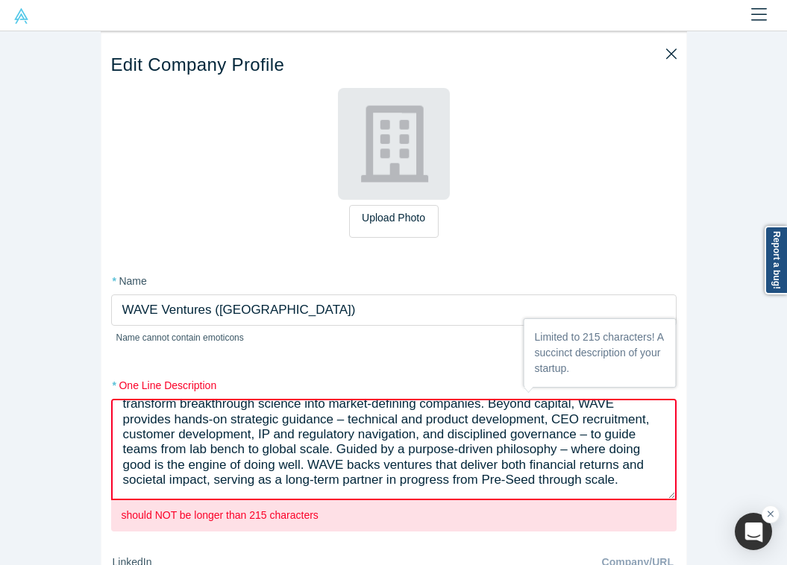
type textarea "WAVE Ventures partners with universities, visionary researchers and executive t…"
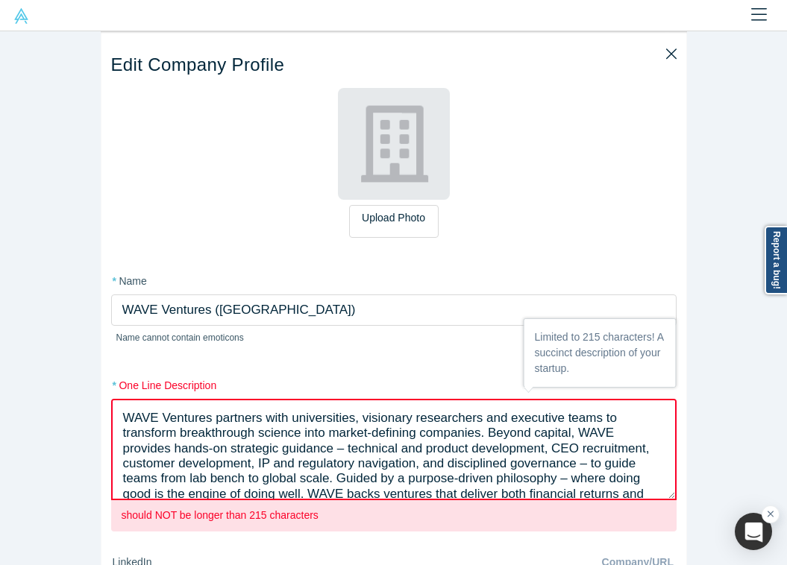
click at [267, 257] on textarea "WAVE Ventures partners with universities, visionary researchers and executive t…" at bounding box center [393, 449] width 565 height 101
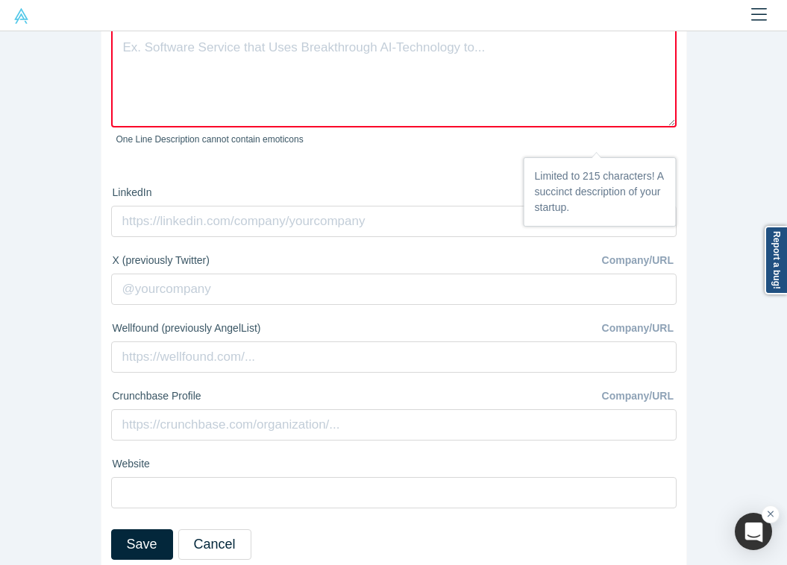
scroll to position [389, 0]
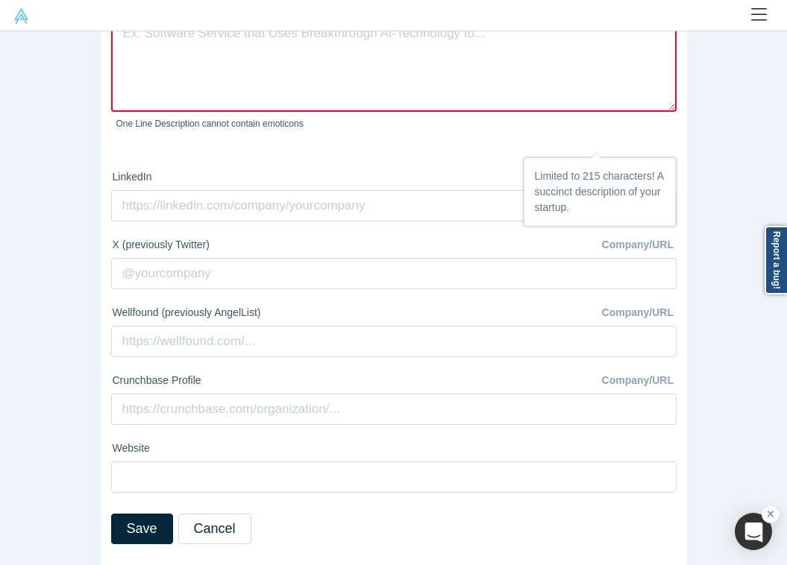
click at [186, 257] on input at bounding box center [393, 477] width 565 height 31
paste input "https://www.waveventures.com/"
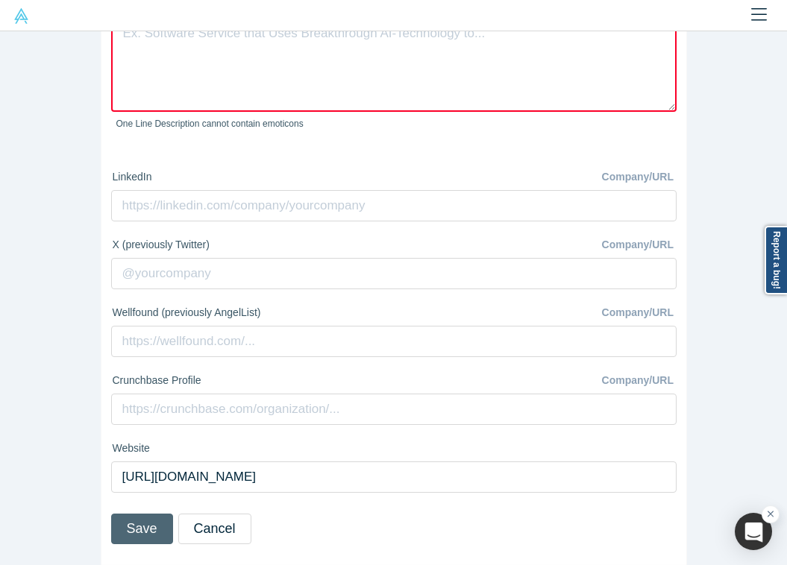
type input "https://www.waveventures.com/"
click at [160, 257] on button "Save" at bounding box center [142, 529] width 62 height 31
click at [283, 123] on p "One Line Description cannot contain emoticons" at bounding box center [393, 123] width 555 height 13
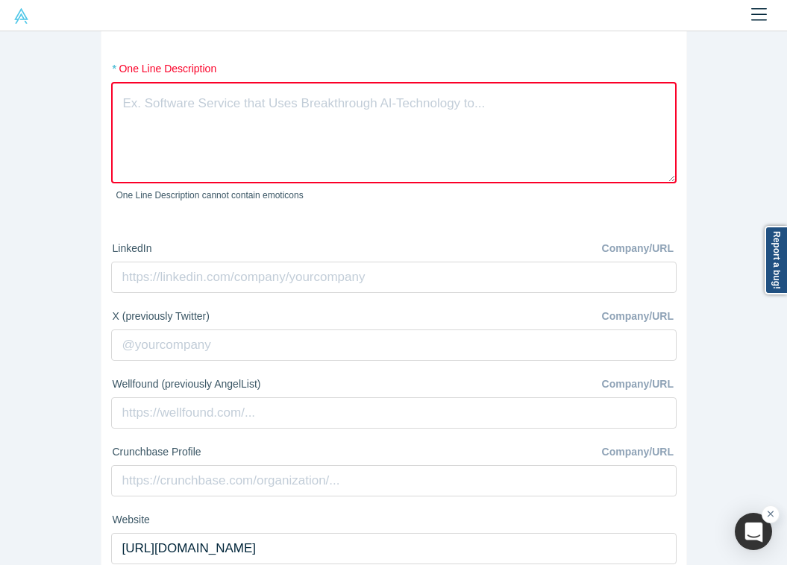
click at [285, 167] on textarea at bounding box center [393, 132] width 565 height 101
paste textarea "https://www.waveventures.com/"
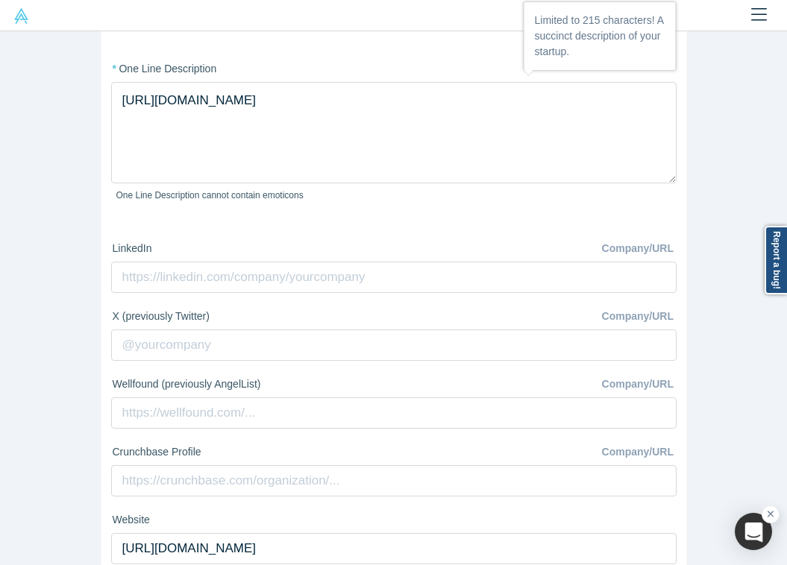
type textarea "https://www.waveventures.com/"
click at [257, 77] on div "* One Line Description https://www.waveventures.com/ One Line Description canno…" at bounding box center [393, 139] width 565 height 157
click at [257, 85] on textarea "https://www.waveventures.com/" at bounding box center [393, 132] width 565 height 101
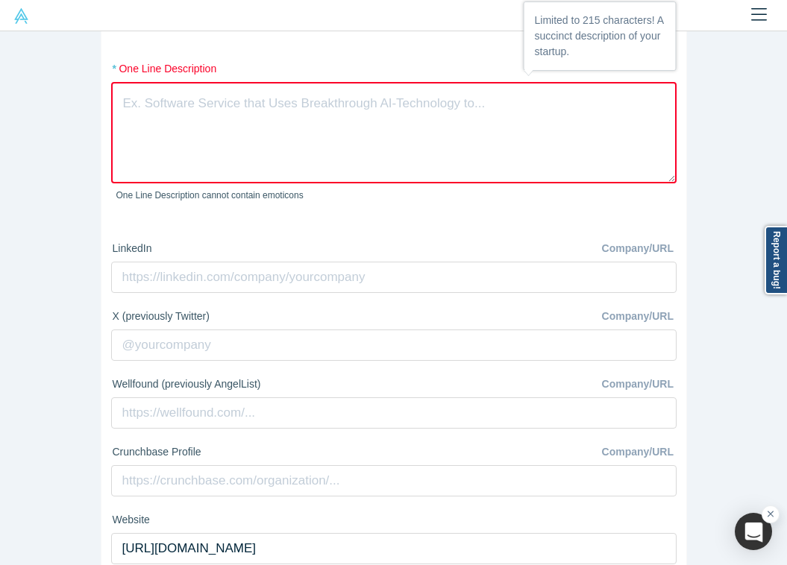
paste textarea "WAVE Ventures partners with universities, visionary researchers and executive t…"
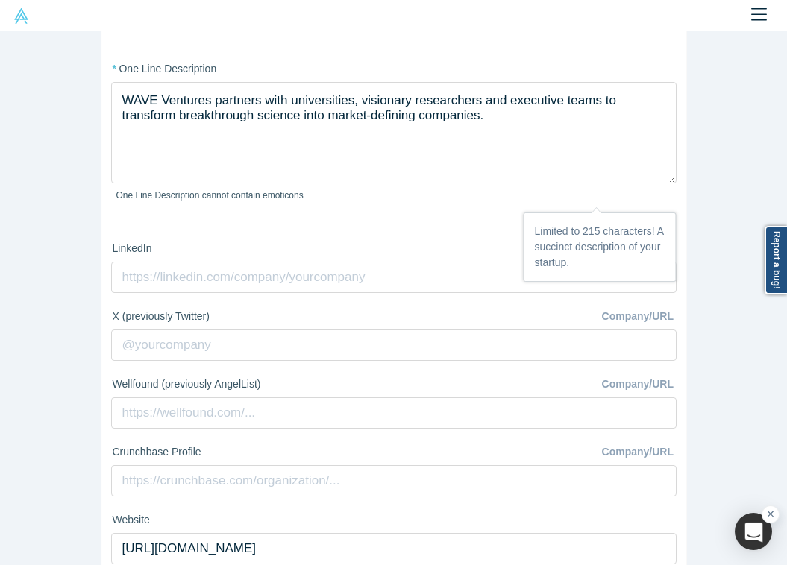
scroll to position [389, 0]
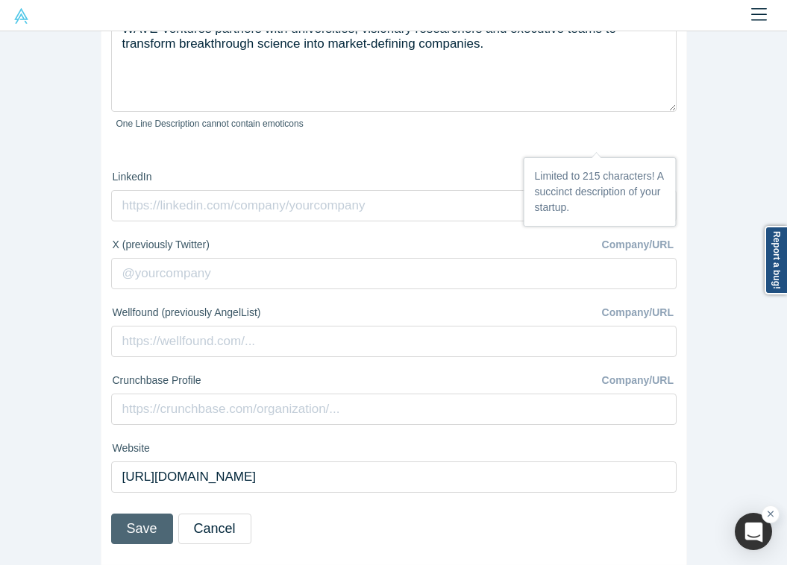
type textarea "WAVE Ventures partners with universities, visionary researchers and executive t…"
click at [148, 257] on button "Save" at bounding box center [142, 529] width 62 height 31
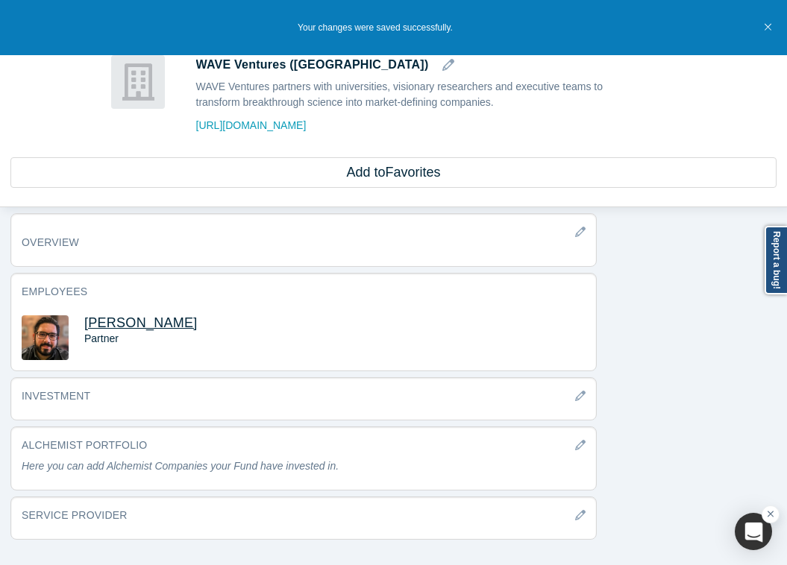
click at [137, 257] on span "Travis Linderman" at bounding box center [140, 323] width 113 height 15
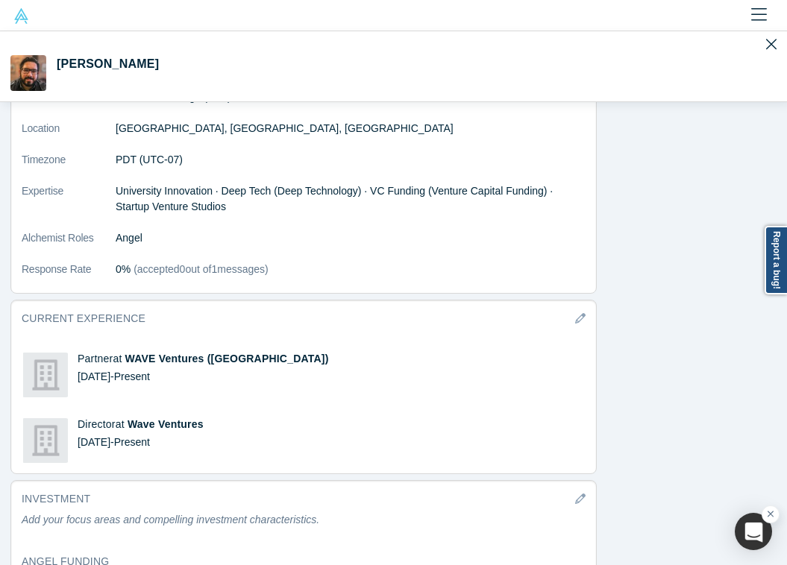
scroll to position [1429, 0]
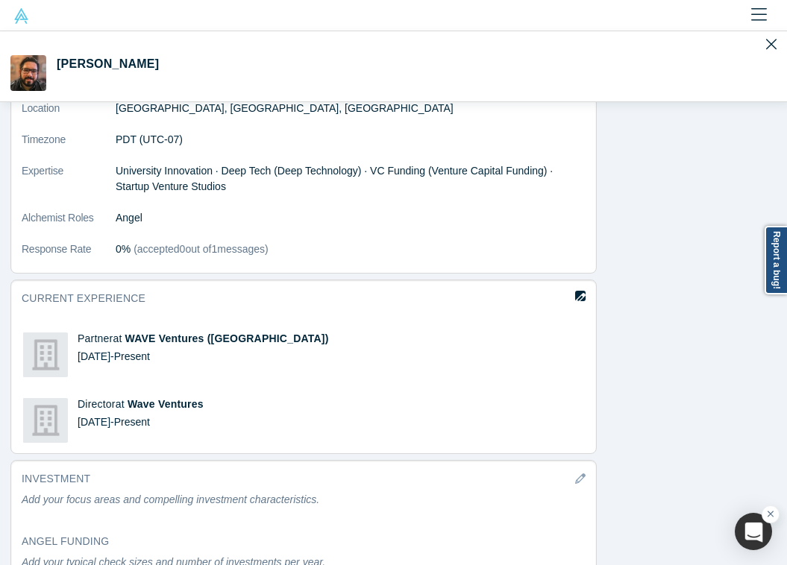
click at [554, 257] on icon "button" at bounding box center [580, 298] width 10 height 10
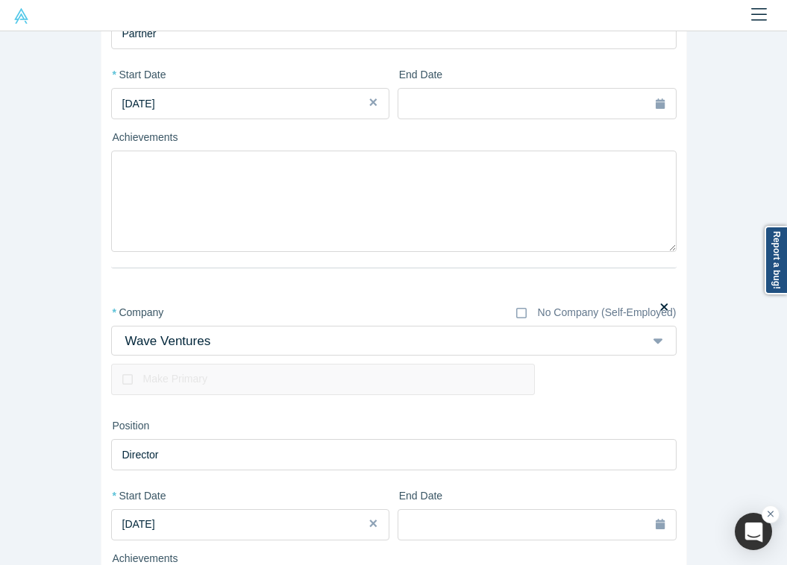
scroll to position [218, 0]
click at [554, 257] on icon at bounding box center [664, 308] width 7 height 7
click at [0, 0] on input "checkbox" at bounding box center [0, 0] width 0 height 0
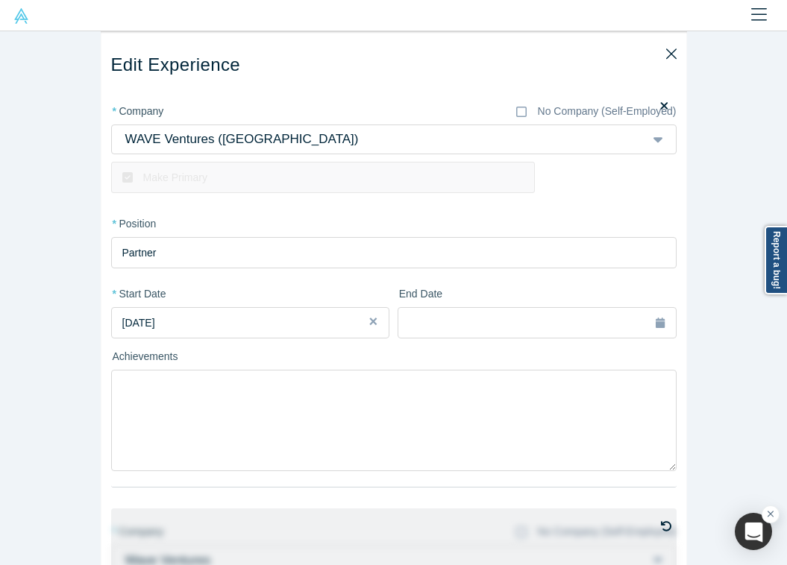
scroll to position [451, 0]
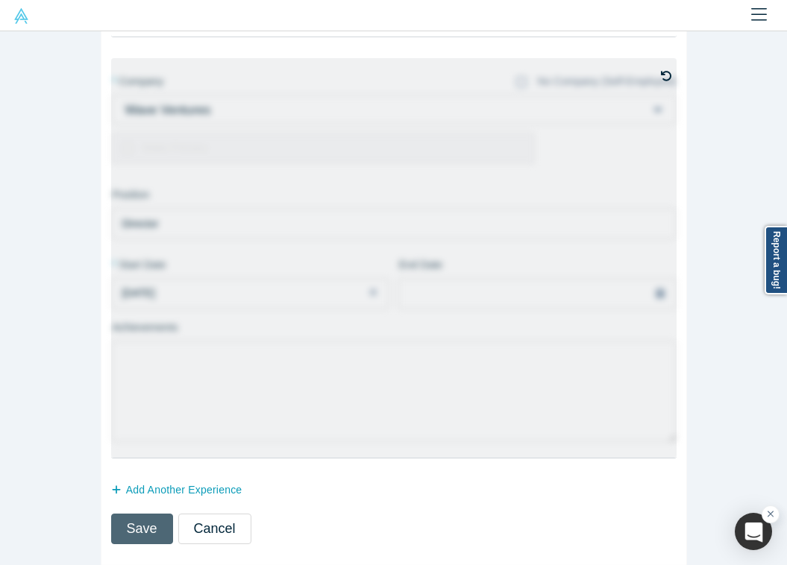
click at [148, 257] on button "Save" at bounding box center [142, 529] width 62 height 31
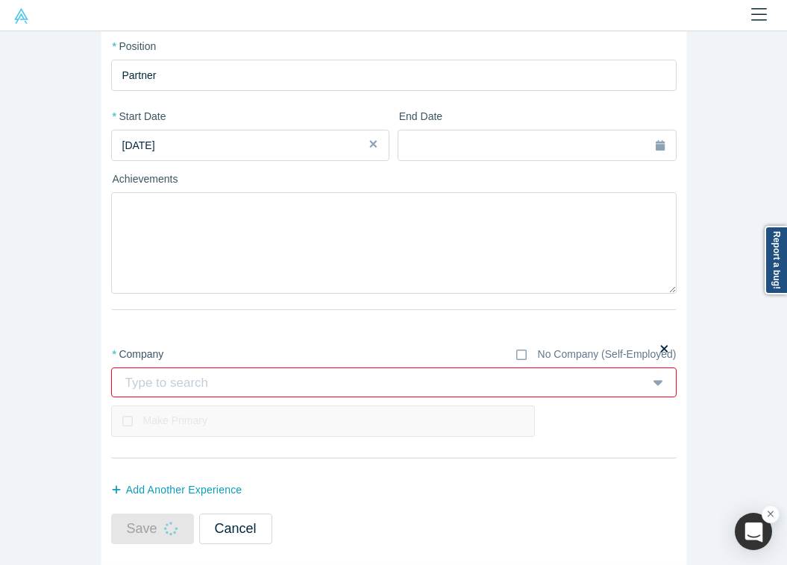
scroll to position [178, 0]
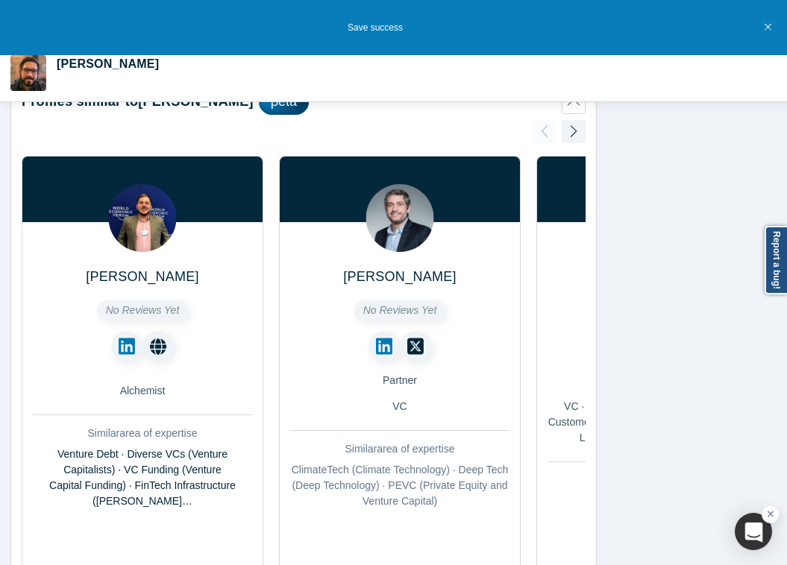
click at [554, 22] on button "Close" at bounding box center [767, 27] width 17 height 55
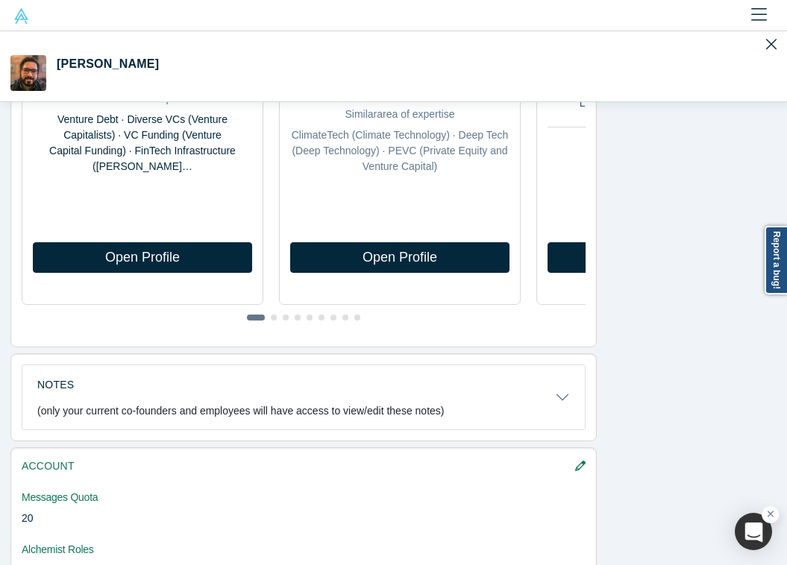
scroll to position [0, 0]
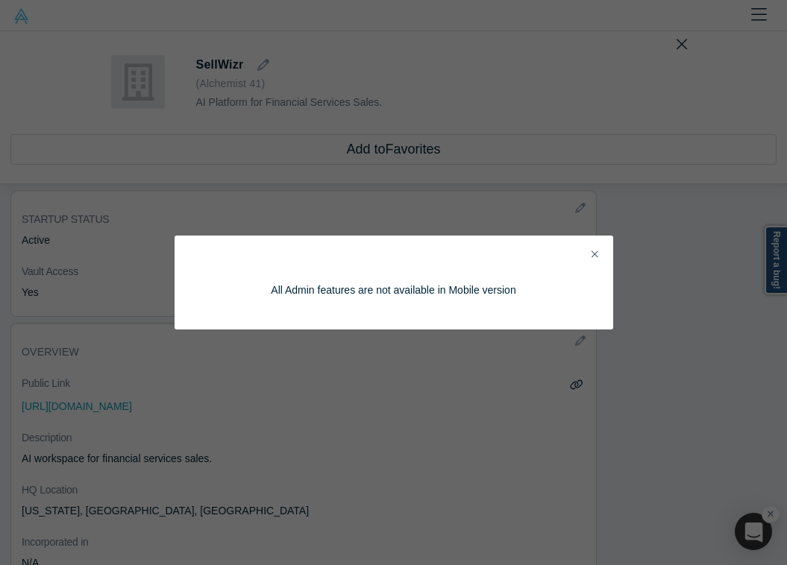
click at [601, 260] on button "Close" at bounding box center [595, 254] width 16 height 17
